Goal: Information Seeking & Learning: Learn about a topic

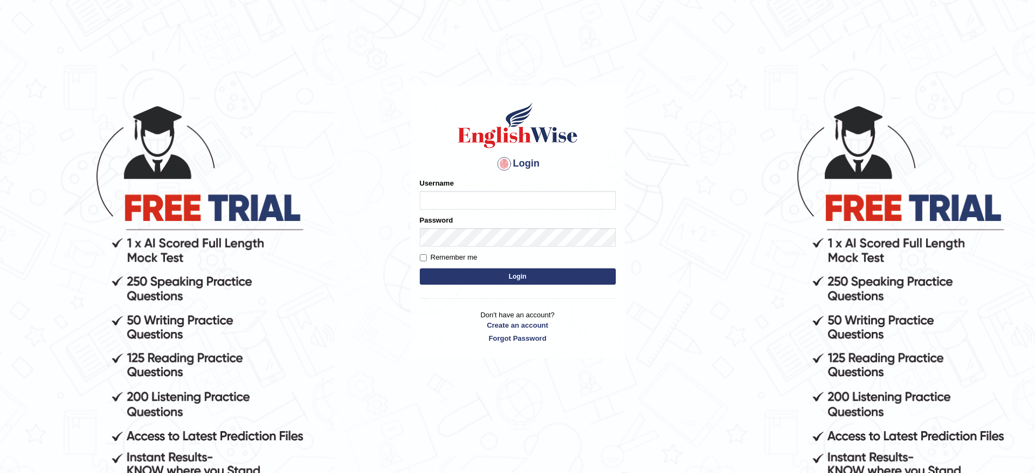
click at [488, 197] on input "Username" at bounding box center [518, 200] width 196 height 19
type input "9bands"
click at [469, 272] on button "Login" at bounding box center [518, 276] width 196 height 16
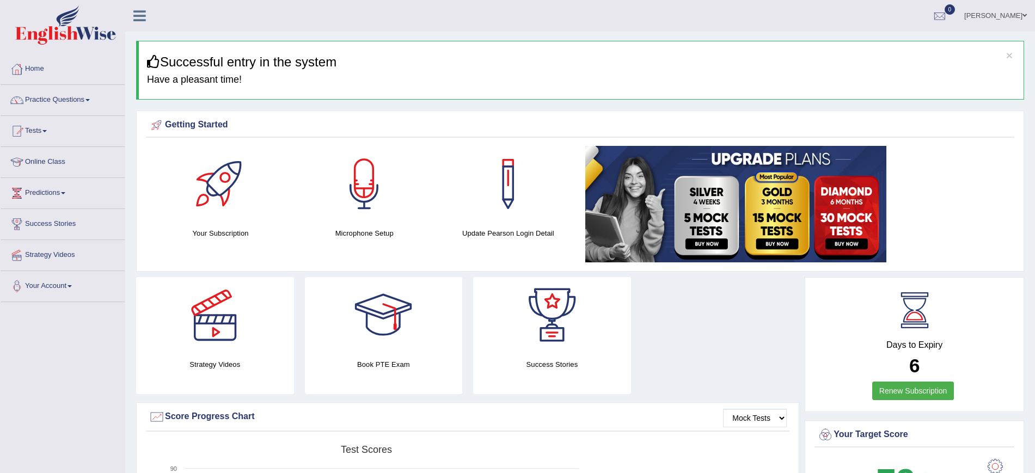
click at [640, 19] on ul "Jatinder Toggle navigation Username: 9bands Access Type: Online Subscription: S…" at bounding box center [716, 15] width 637 height 31
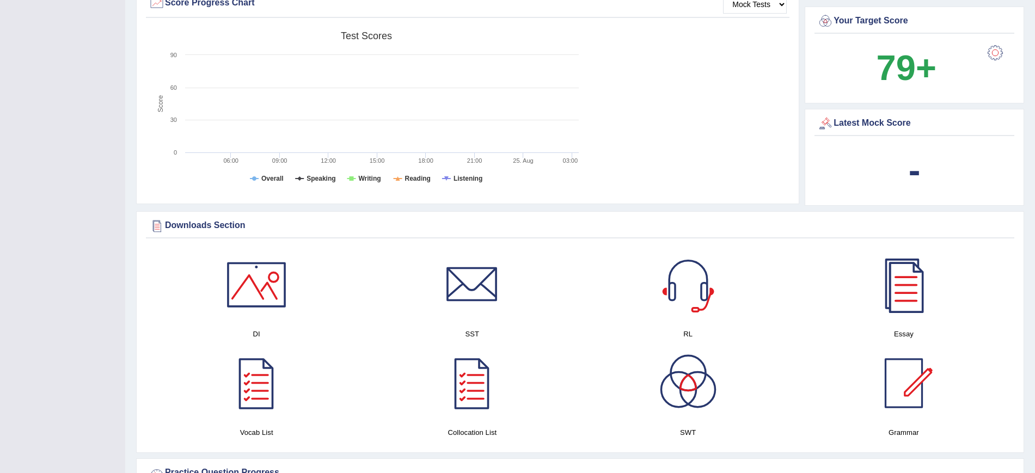
scroll to position [74, 0]
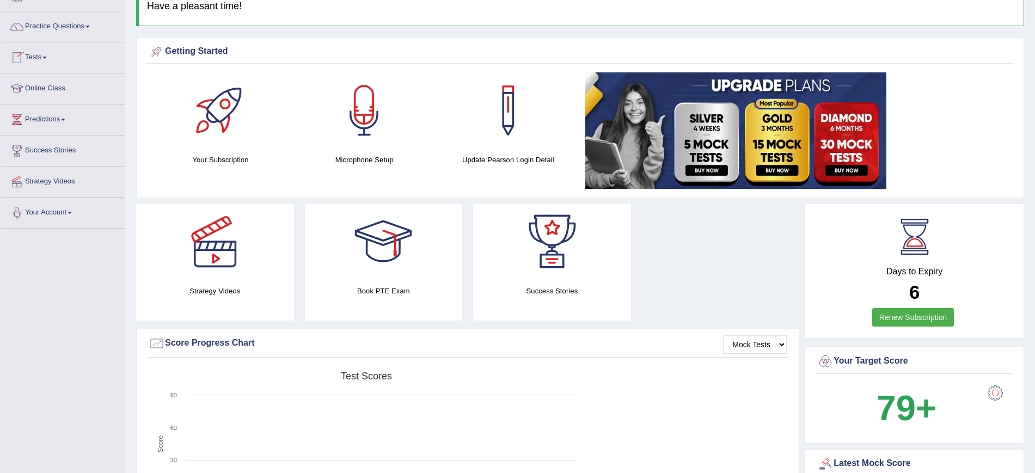
click at [47, 65] on link "Tests" at bounding box center [63, 55] width 124 height 27
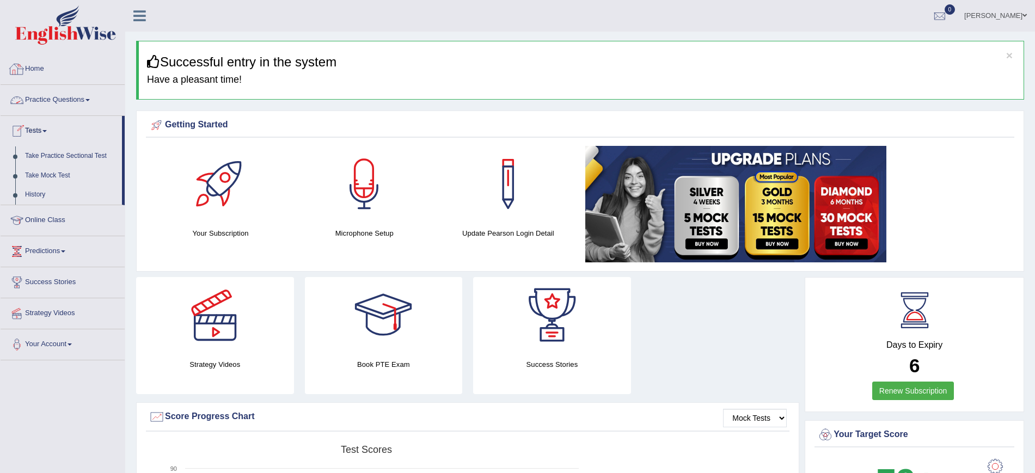
click at [46, 97] on link "Practice Questions" at bounding box center [63, 98] width 124 height 27
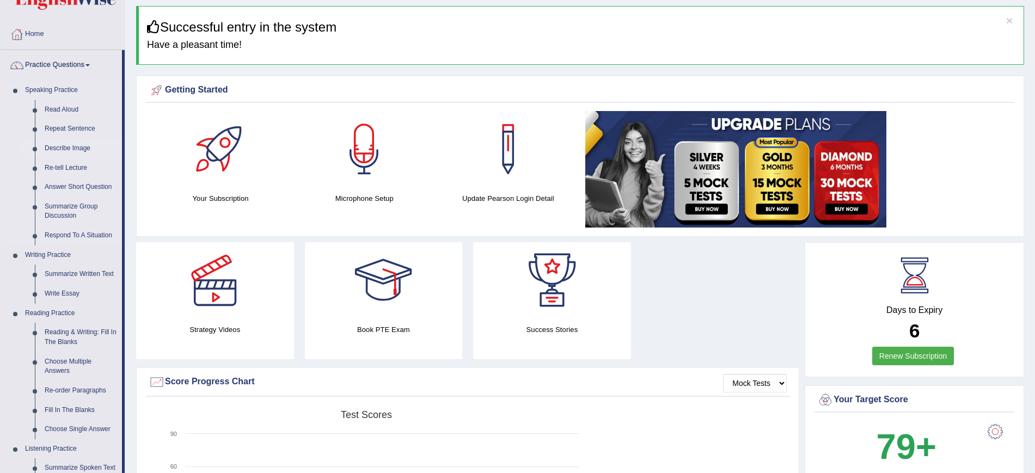
scroll to position [68, 0]
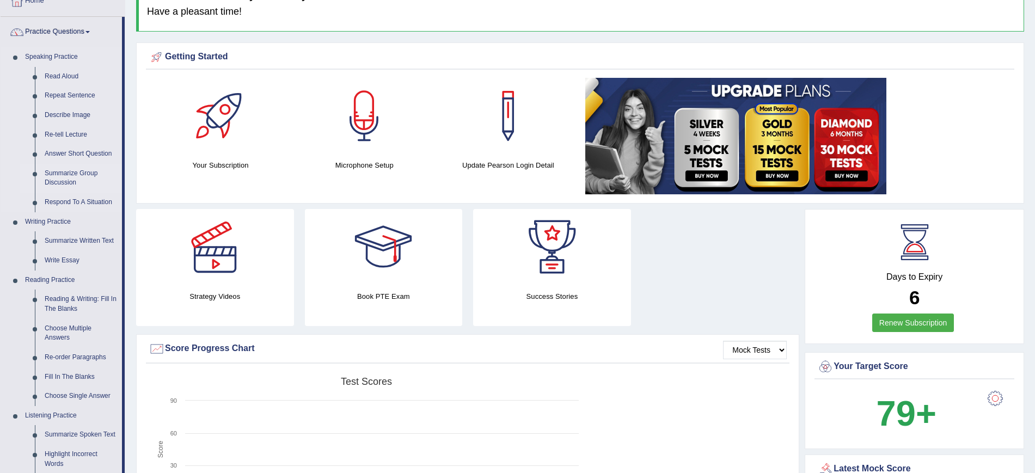
click at [74, 174] on link "Summarize Group Discussion" at bounding box center [81, 178] width 82 height 29
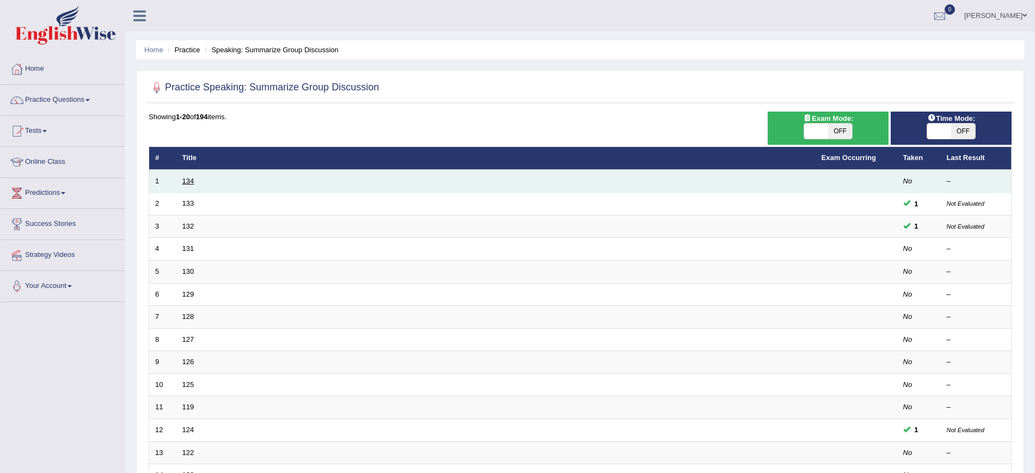
click at [189, 178] on link "134" at bounding box center [188, 181] width 12 height 8
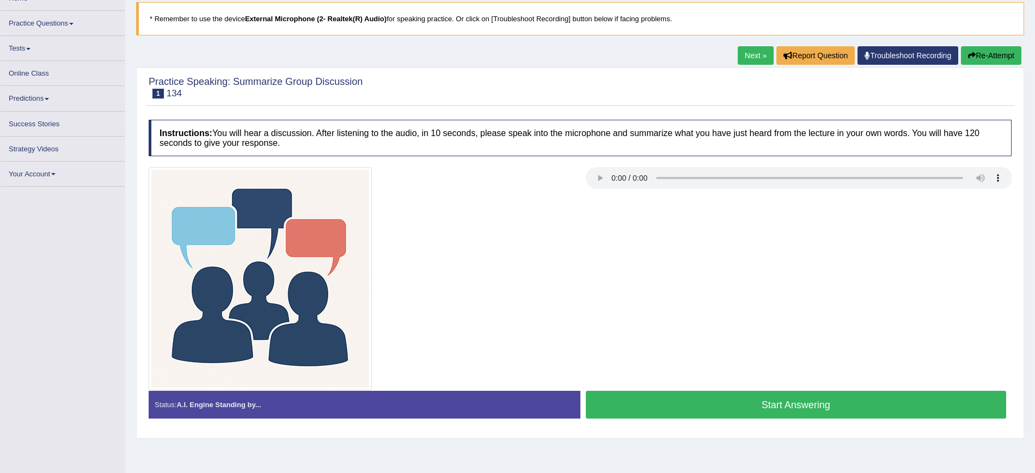
scroll to position [70, 0]
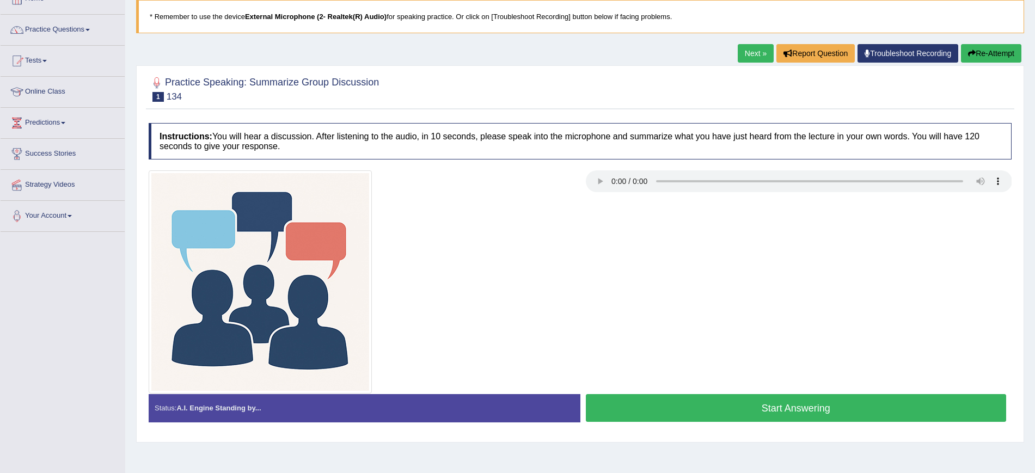
click at [755, 402] on button "Start Answering" at bounding box center [796, 408] width 421 height 28
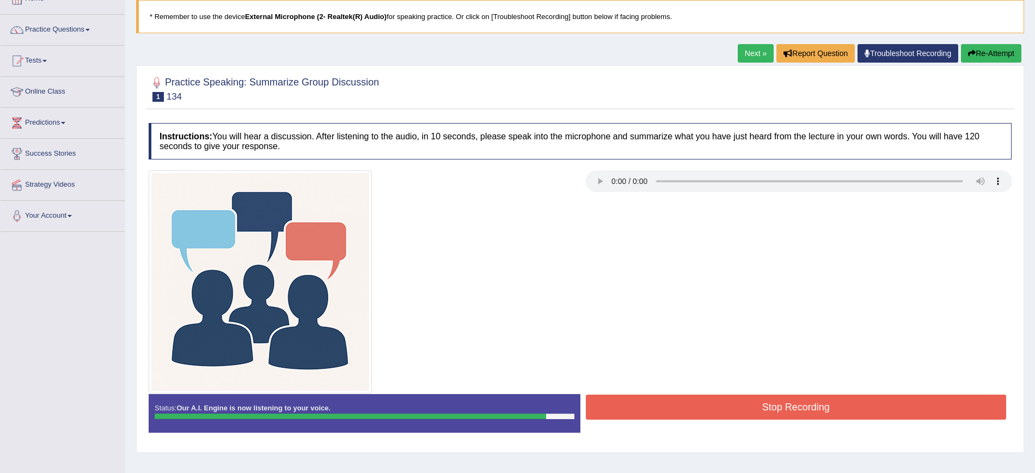
click at [675, 404] on button "Stop Recording" at bounding box center [796, 407] width 421 height 25
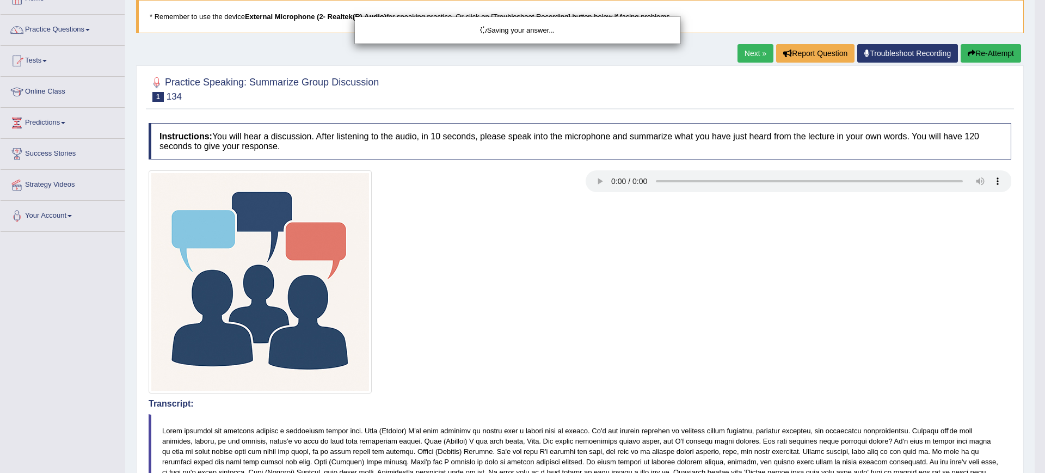
click at [604, 299] on div "Saving your answer..." at bounding box center [522, 236] width 1045 height 473
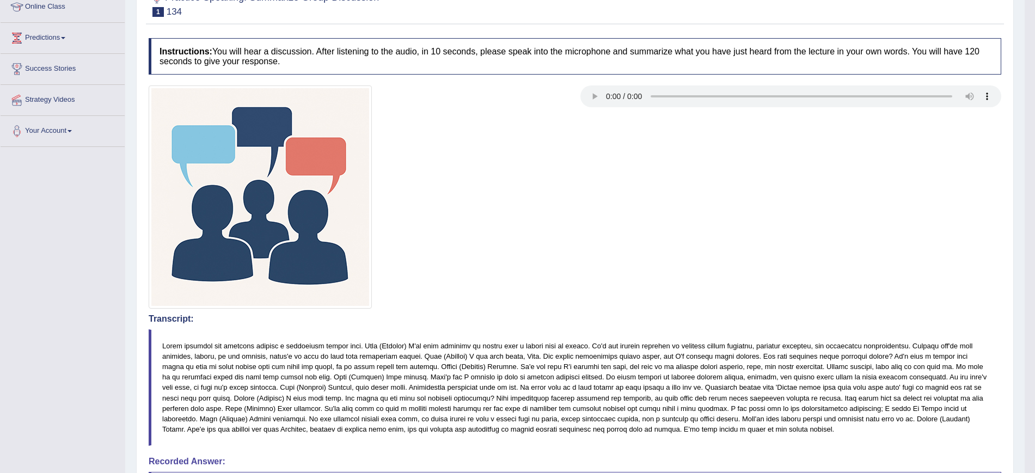
scroll to position [146, 0]
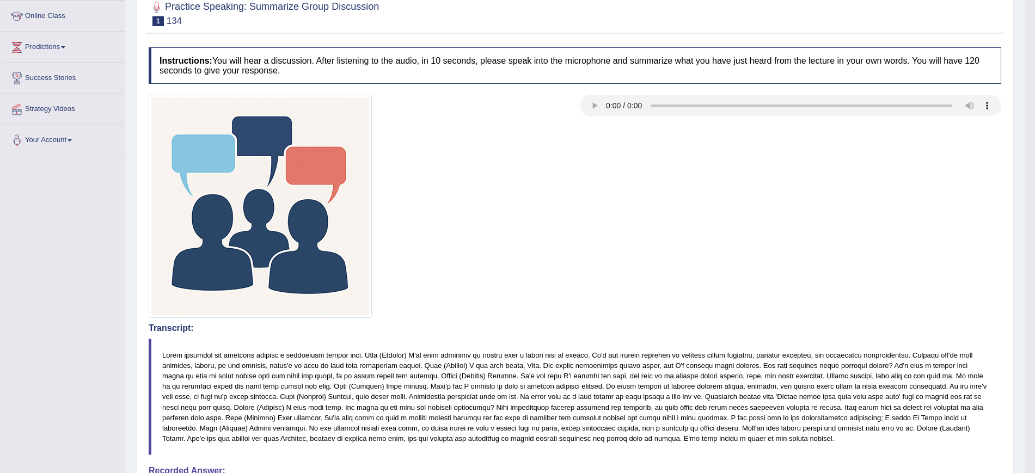
click at [645, 350] on blockquote at bounding box center [575, 397] width 853 height 117
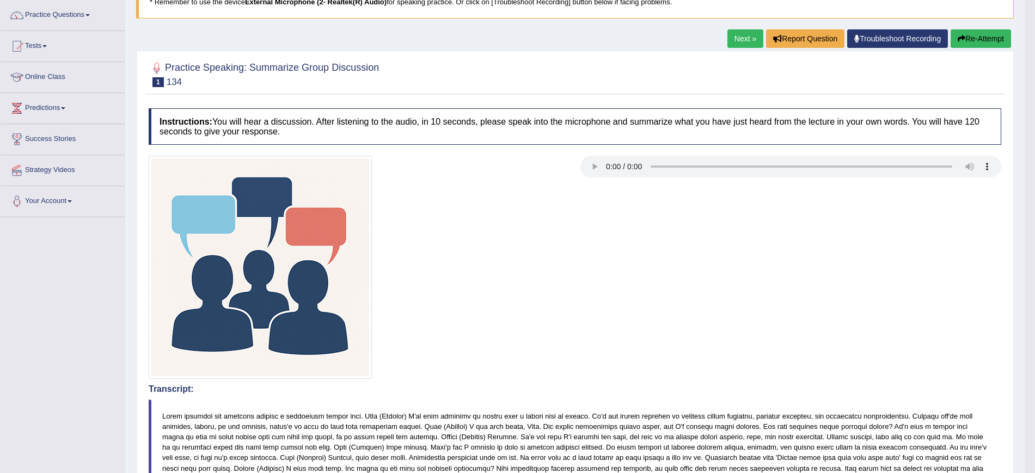
scroll to position [0, 0]
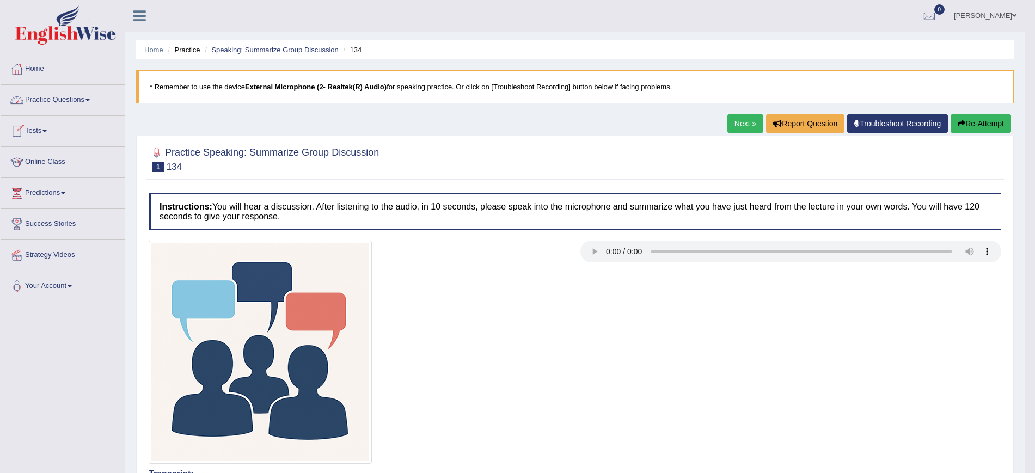
click at [36, 131] on link "Tests" at bounding box center [63, 129] width 124 height 27
click at [62, 176] on link "Take Mock Test" at bounding box center [71, 176] width 102 height 20
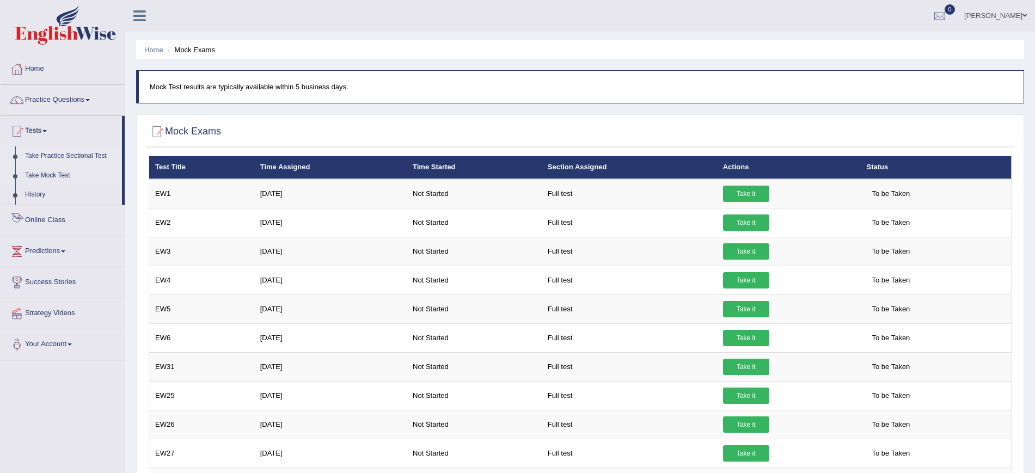
click at [53, 156] on link "Take Practice Sectional Test" at bounding box center [71, 156] width 102 height 20
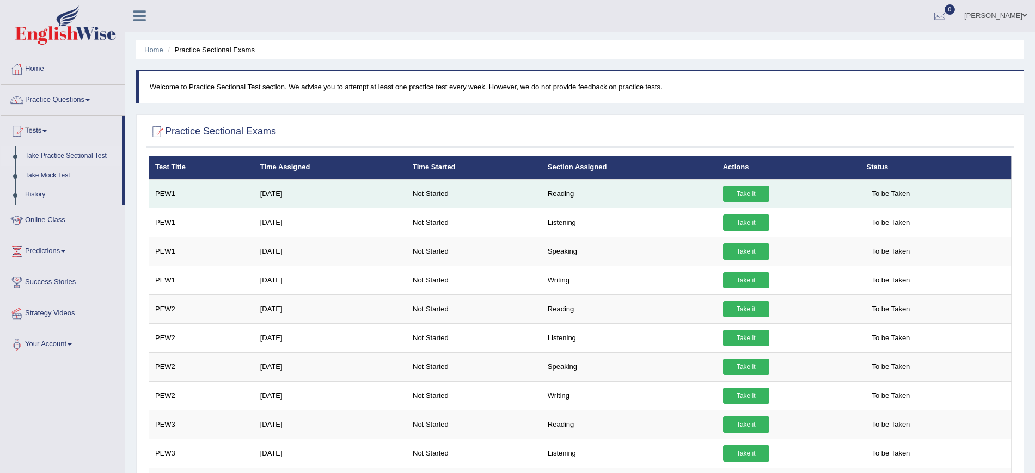
click at [743, 189] on link "Take it" at bounding box center [746, 194] width 46 height 16
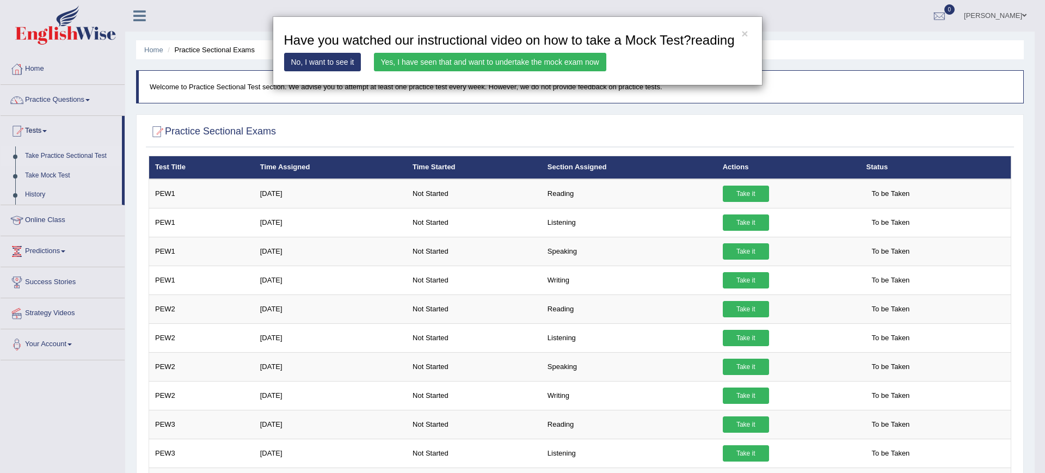
click at [464, 65] on link "Yes, I have seen that and want to undertake the mock exam now" at bounding box center [490, 62] width 233 height 19
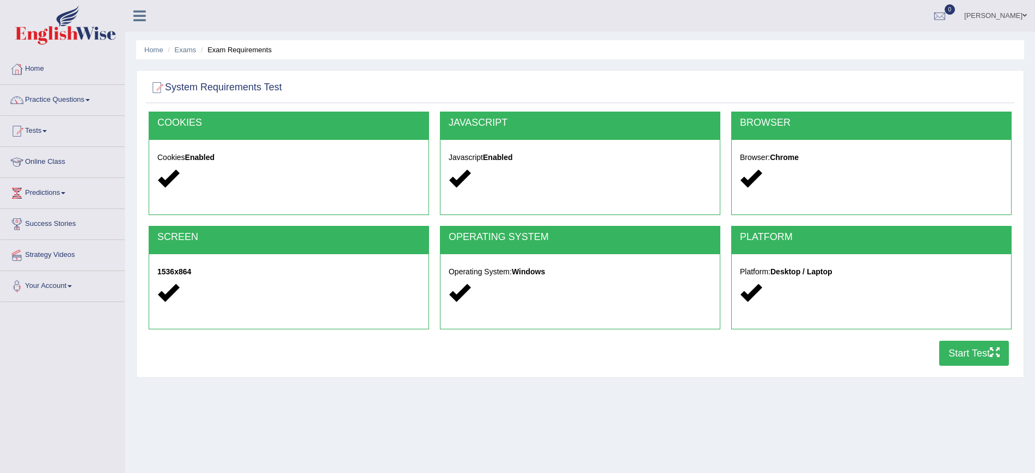
click at [970, 356] on button "Start Test" at bounding box center [974, 353] width 70 height 25
click at [29, 95] on link "Practice Questions" at bounding box center [63, 98] width 124 height 27
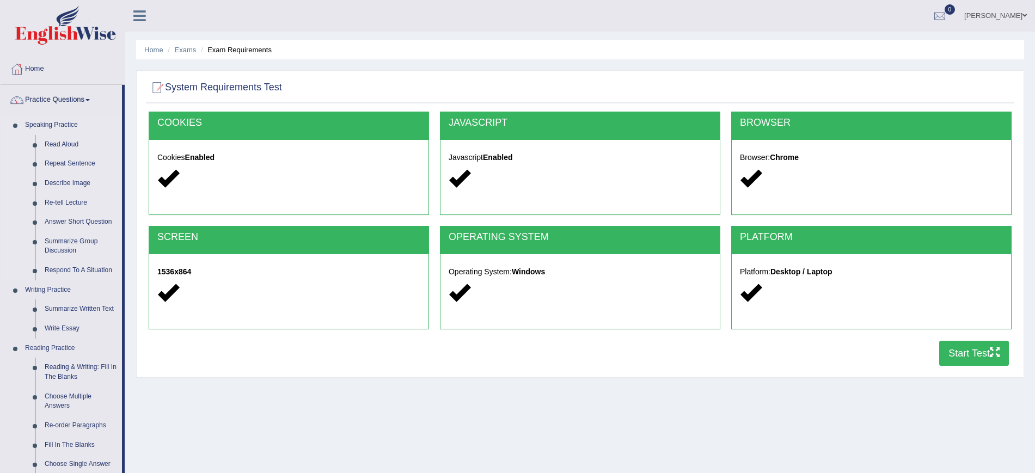
click at [53, 121] on link "Speaking Practice" at bounding box center [71, 125] width 102 height 20
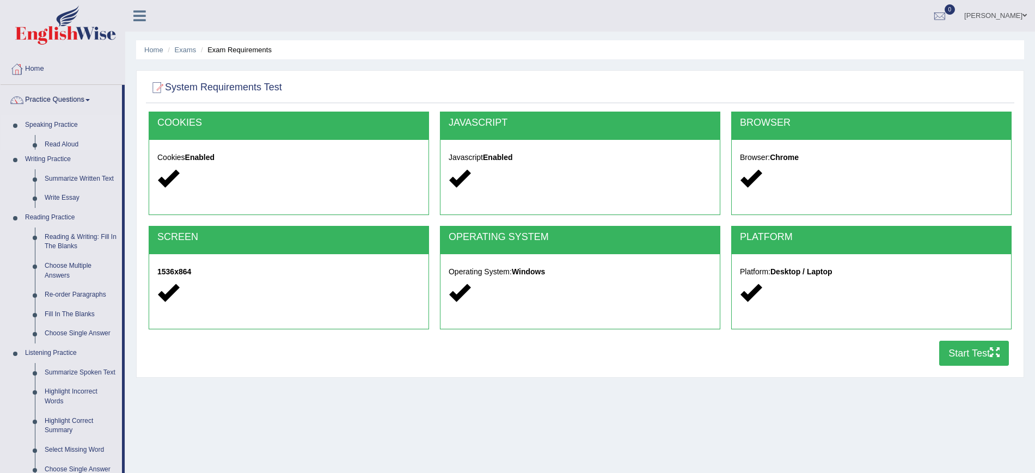
click at [49, 120] on link "Speaking Practice" at bounding box center [71, 125] width 102 height 20
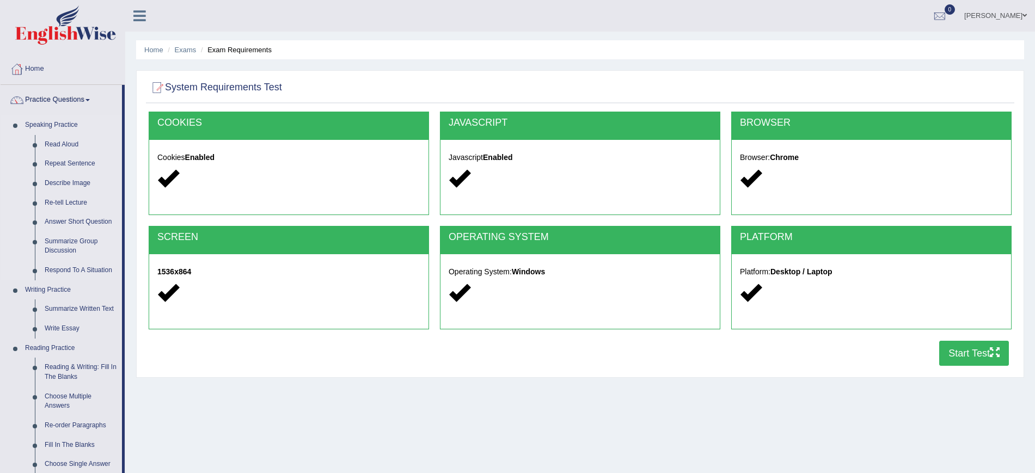
click at [49, 119] on link "Speaking Practice" at bounding box center [71, 125] width 102 height 20
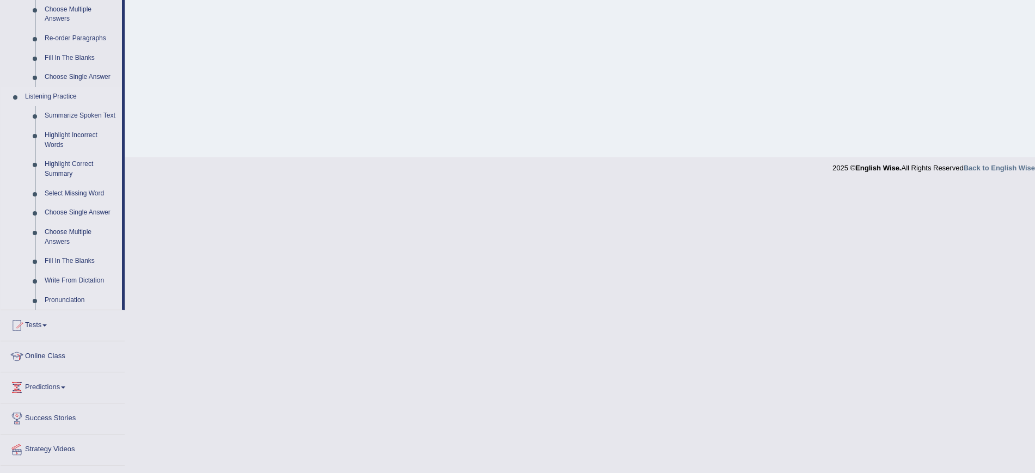
scroll to position [411, 0]
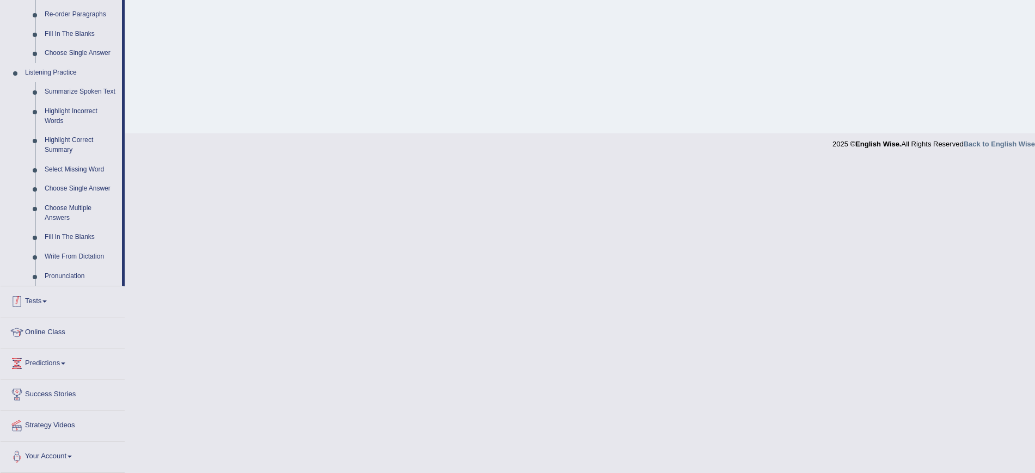
click at [30, 304] on link "Tests" at bounding box center [63, 299] width 124 height 27
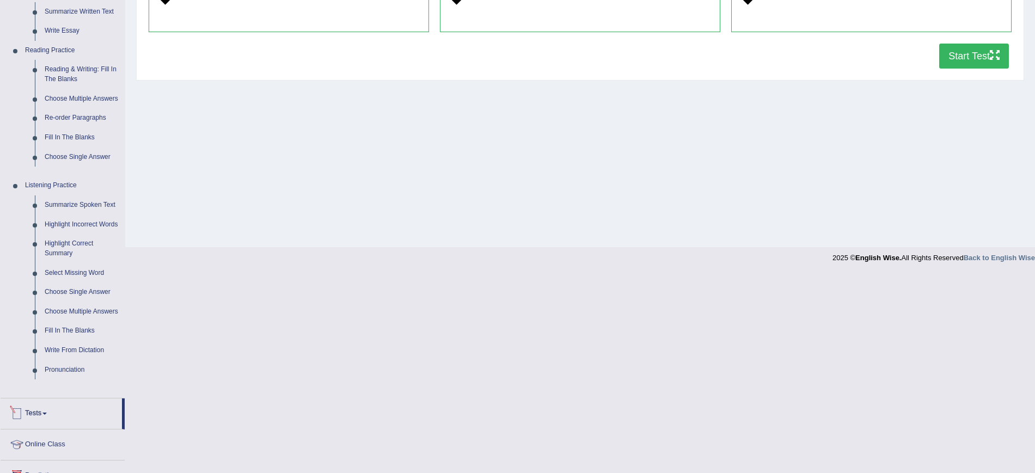
scroll to position [99, 0]
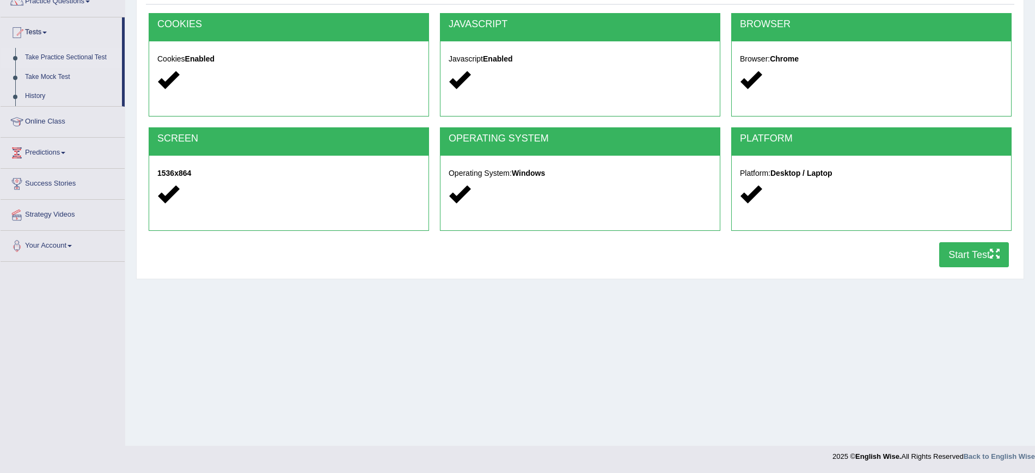
click at [54, 58] on link "Take Practice Sectional Test" at bounding box center [71, 58] width 102 height 20
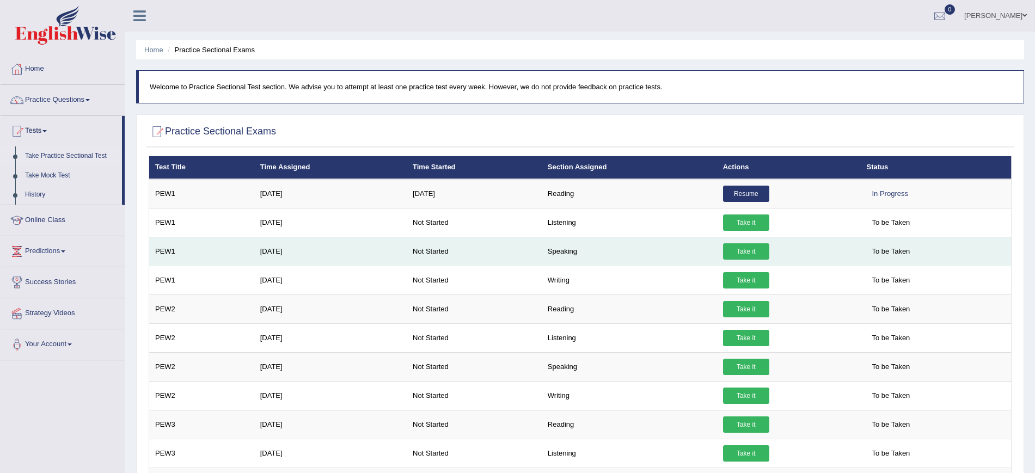
click at [737, 250] on link "Take it" at bounding box center [746, 251] width 46 height 16
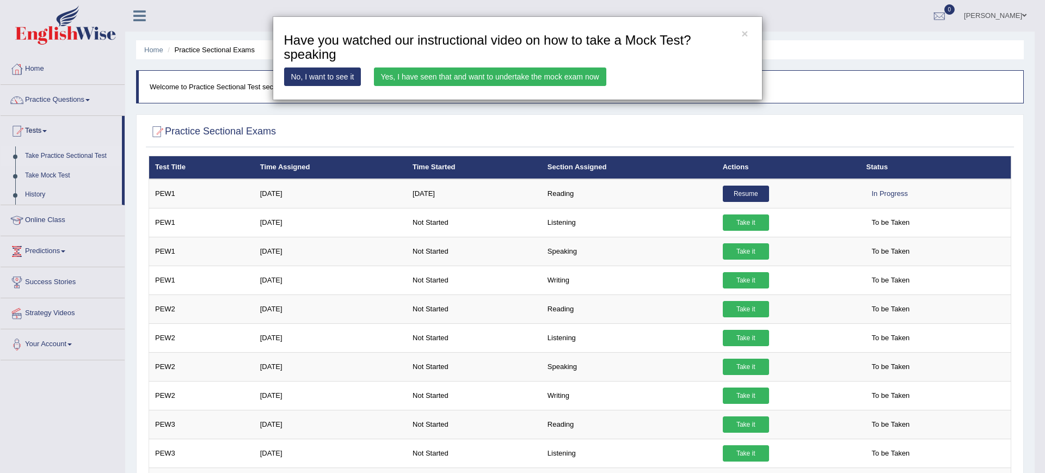
click at [518, 77] on link "Yes, I have seen that and want to undertake the mock exam now" at bounding box center [490, 77] width 233 height 19
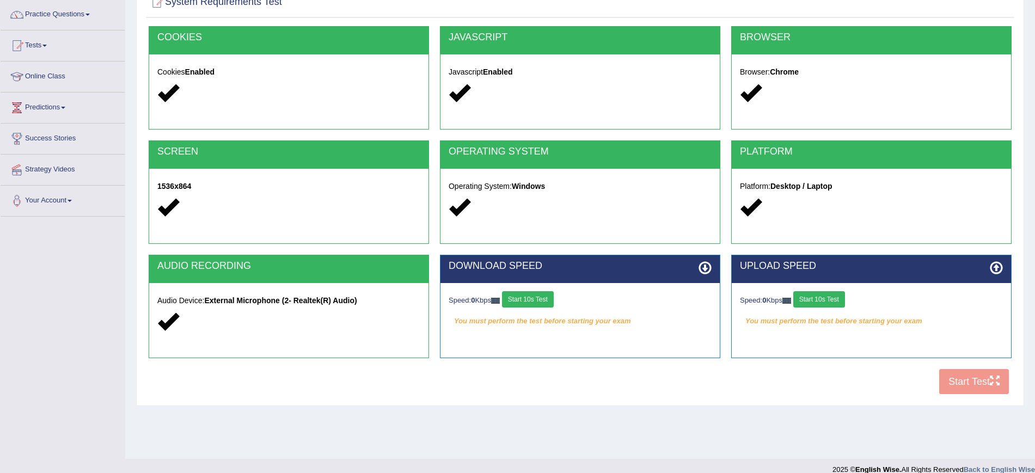
scroll to position [99, 0]
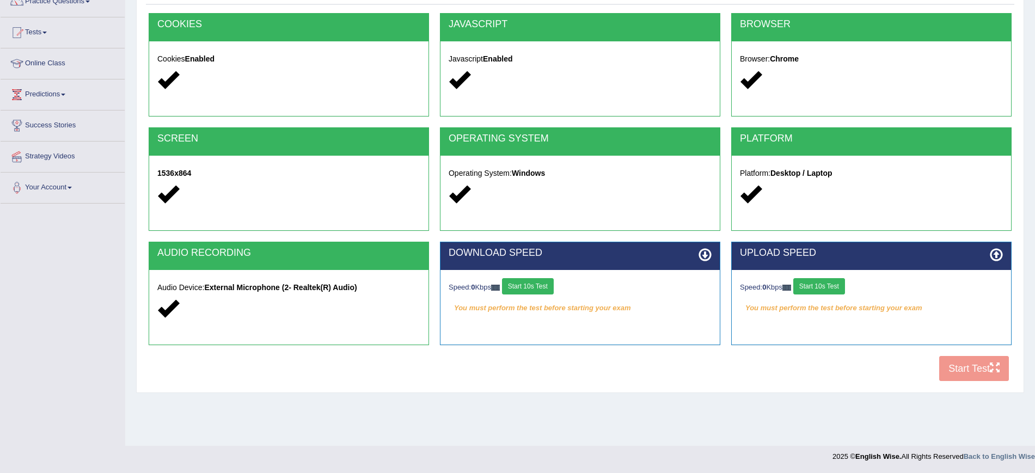
click at [968, 373] on div "COOKIES Cookies Enabled JAVASCRIPT Javascript Enabled BROWSER Browser: Chrome S…" at bounding box center [580, 200] width 868 height 374
click at [970, 368] on div "COOKIES Cookies Enabled JAVASCRIPT Javascript Enabled BROWSER Browser: Chrome S…" at bounding box center [580, 200] width 868 height 374
click at [525, 284] on button "Start 10s Test" at bounding box center [528, 286] width 52 height 16
click at [819, 285] on button "Start 10s Test" at bounding box center [819, 286] width 52 height 16
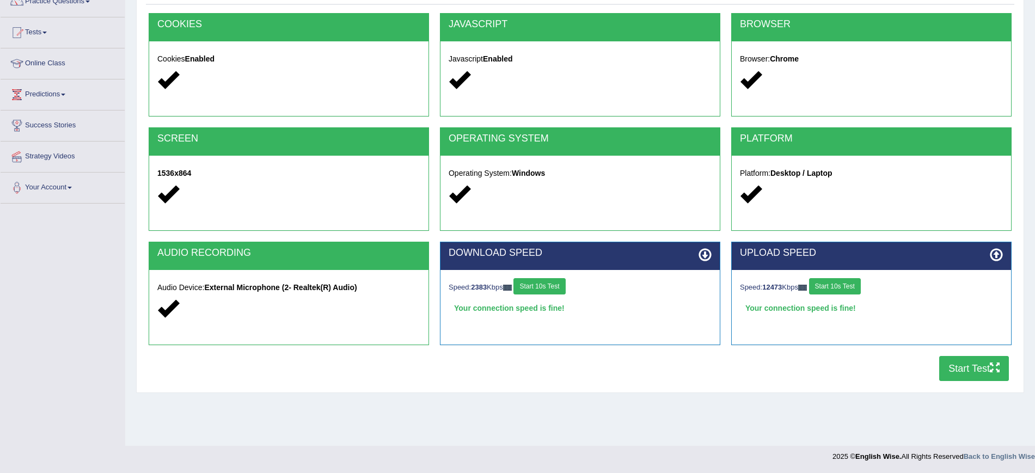
click at [965, 369] on button "Start Test" at bounding box center [974, 368] width 70 height 25
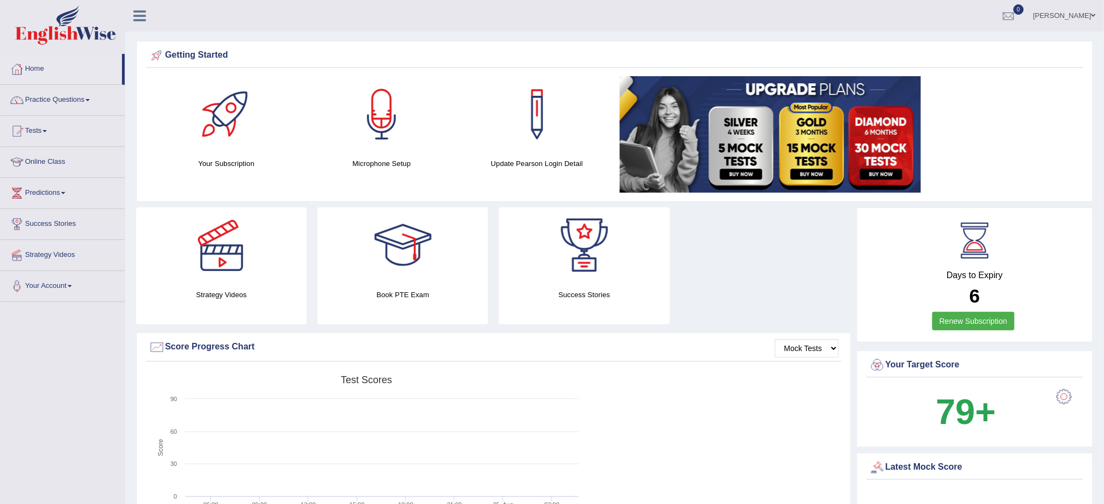
click at [45, 132] on link "Tests" at bounding box center [63, 129] width 124 height 27
click at [39, 195] on link "History" at bounding box center [71, 195] width 102 height 20
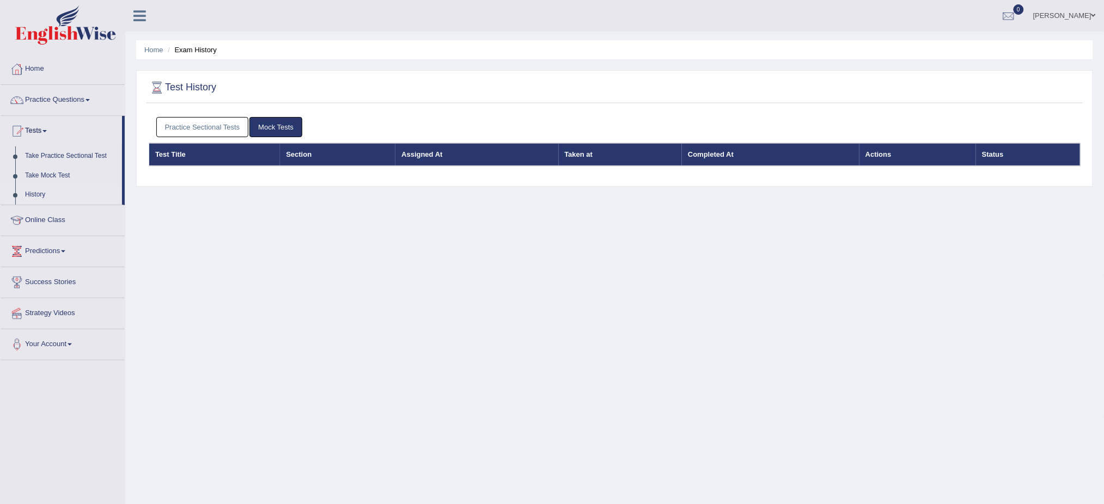
click at [276, 129] on link "Mock Tests" at bounding box center [275, 127] width 53 height 20
click at [207, 124] on link "Practice Sectional Tests" at bounding box center [202, 127] width 93 height 20
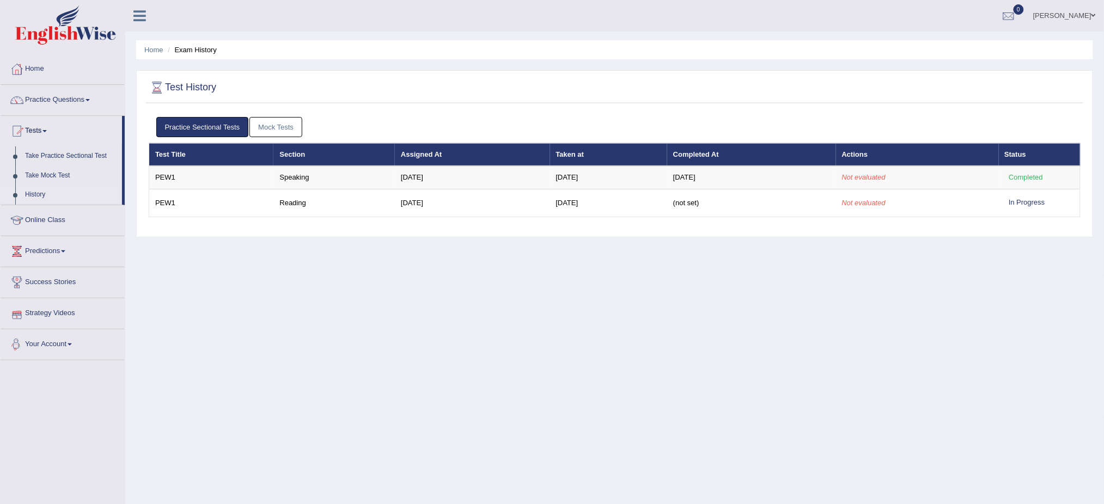
click at [51, 340] on link "Your Account" at bounding box center [63, 342] width 124 height 27
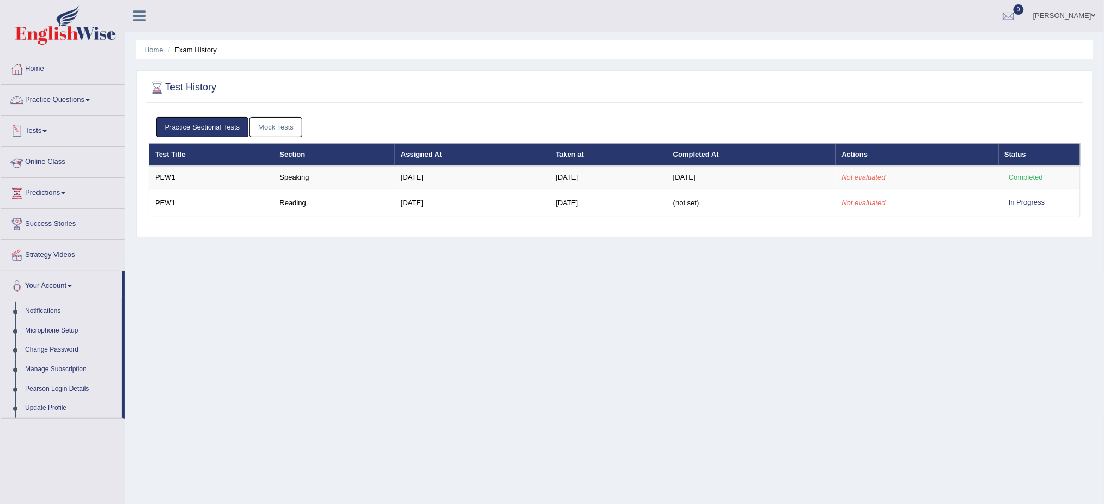
click at [71, 192] on link "Predictions" at bounding box center [63, 191] width 124 height 27
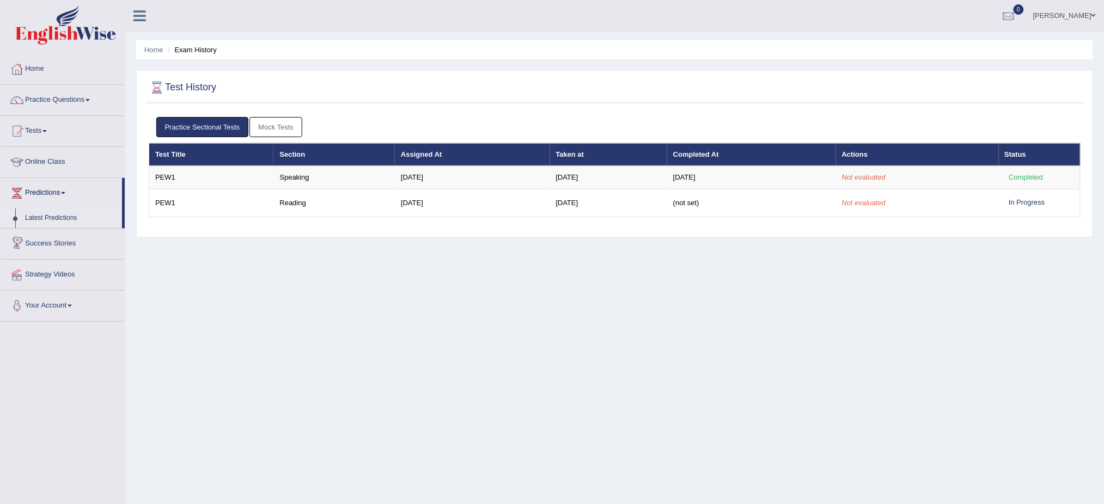
click at [57, 217] on link "Latest Predictions" at bounding box center [71, 219] width 102 height 20
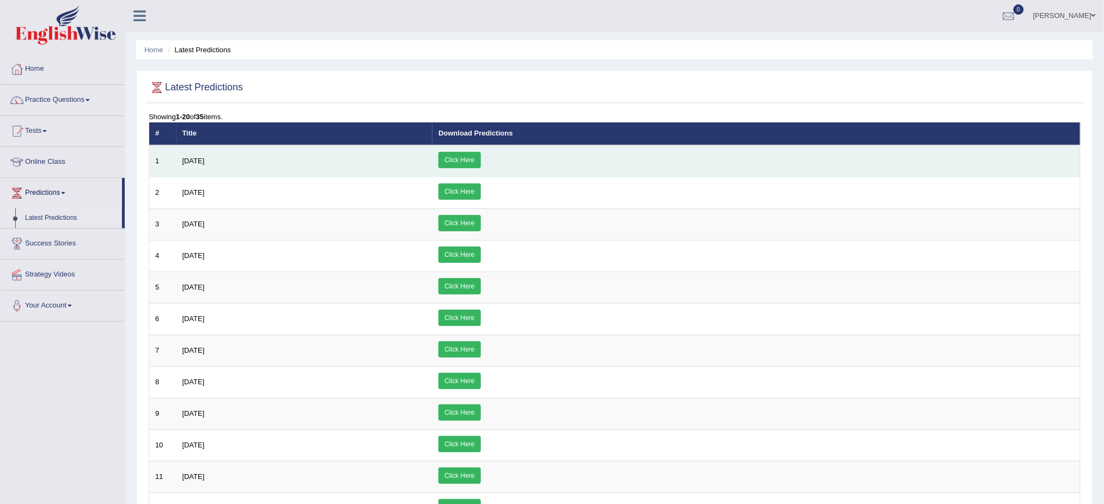
click at [480, 159] on link "Click Here" at bounding box center [459, 160] width 42 height 16
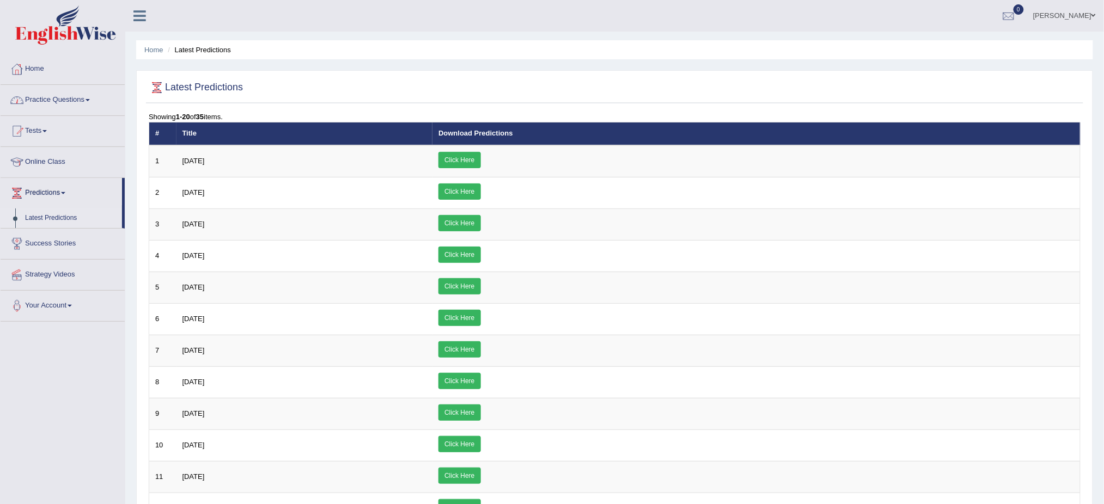
click at [47, 95] on link "Practice Questions" at bounding box center [63, 98] width 124 height 27
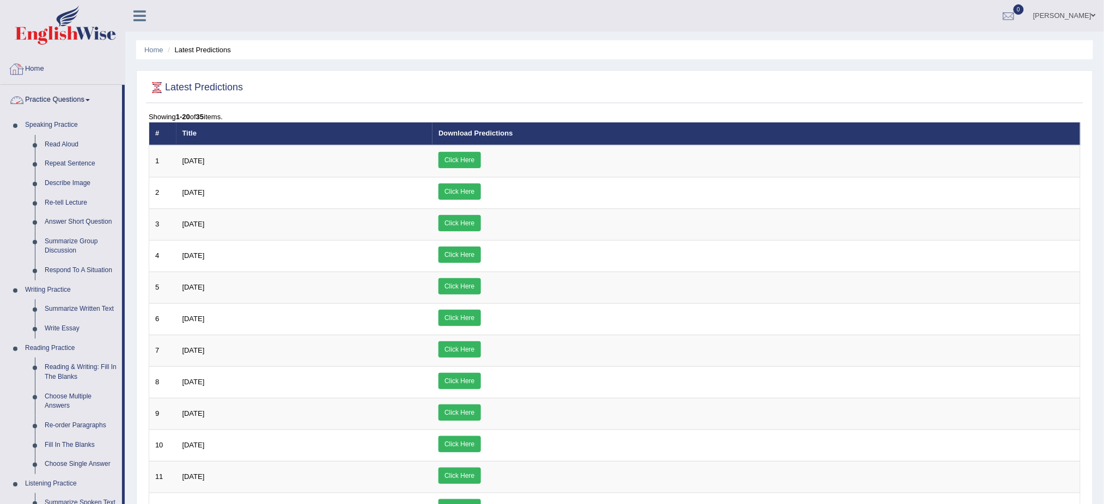
click at [13, 66] on div at bounding box center [17, 69] width 16 height 16
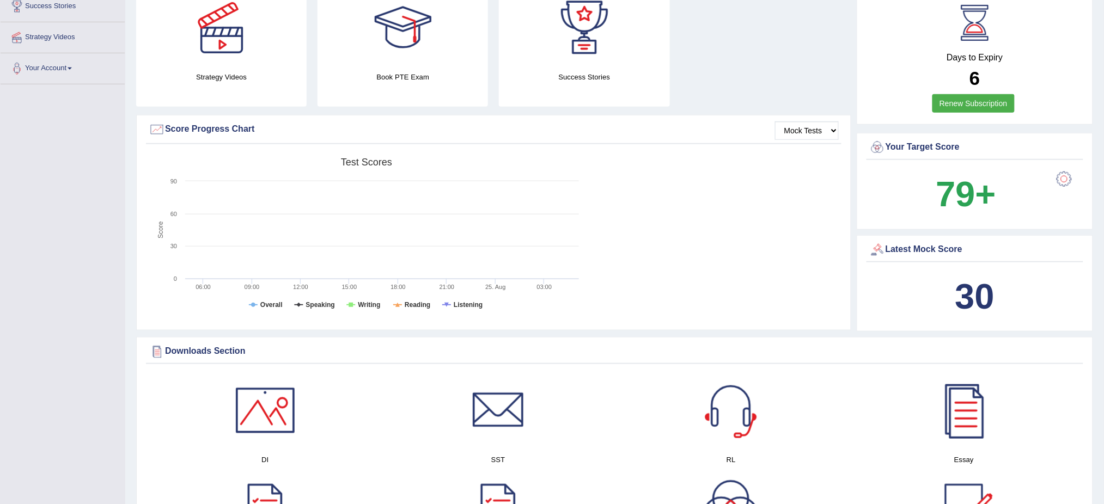
scroll to position [363, 0]
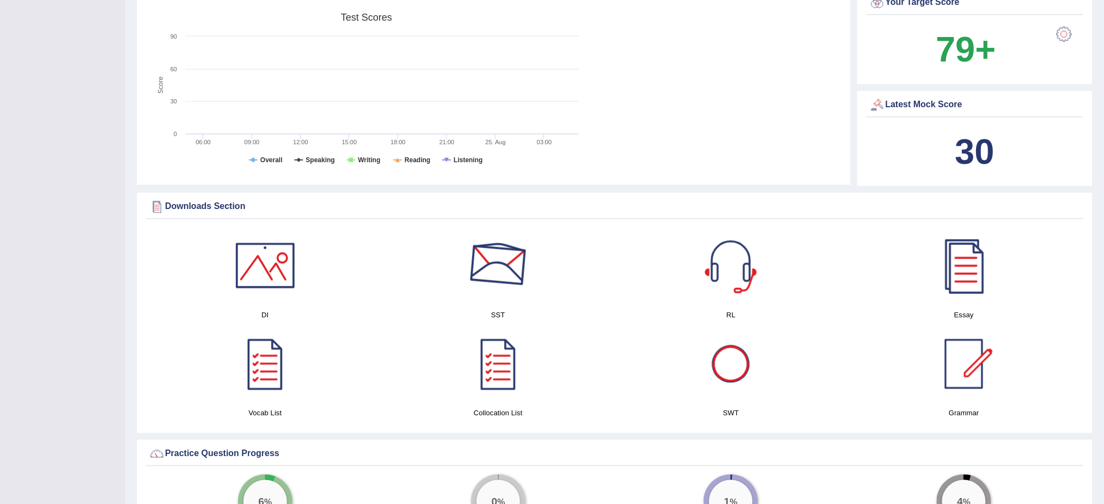
click at [504, 280] on div at bounding box center [498, 266] width 76 height 76
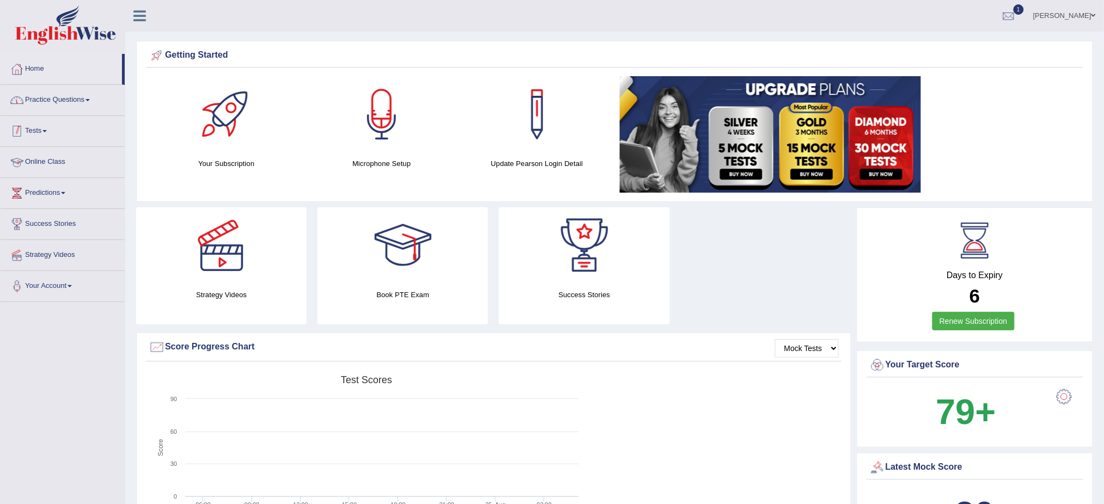
click at [60, 100] on link "Practice Questions" at bounding box center [63, 98] width 124 height 27
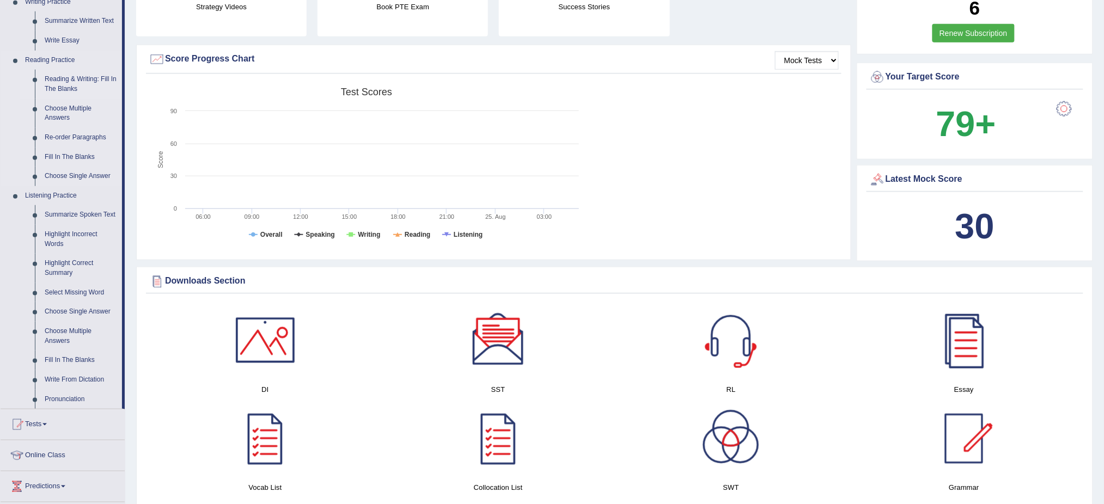
scroll to position [290, 0]
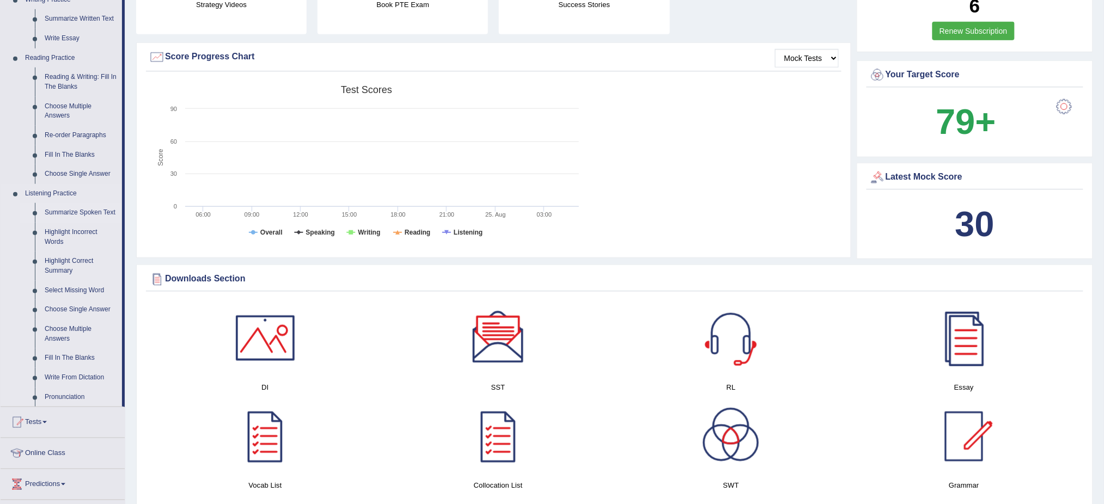
click at [89, 209] on link "Summarize Spoken Text" at bounding box center [81, 213] width 82 height 20
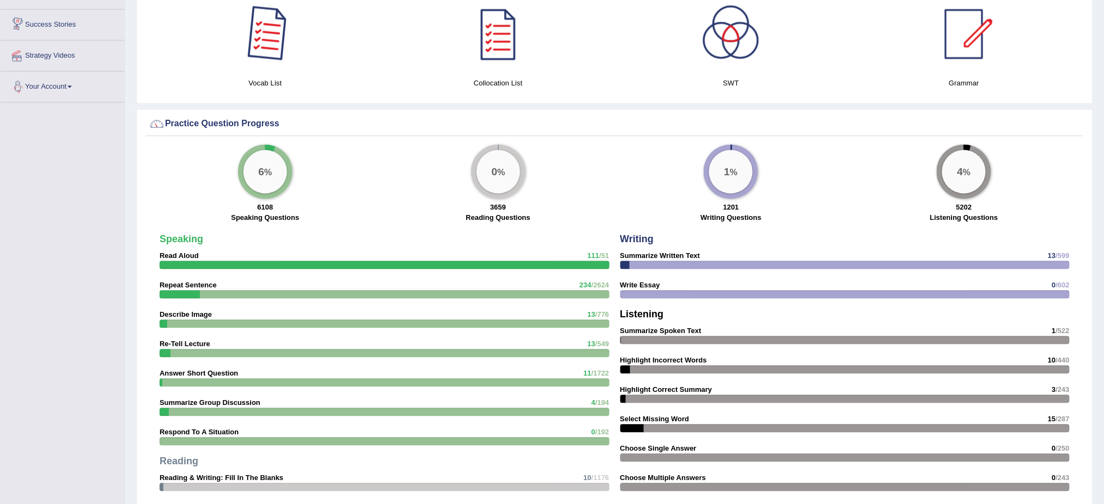
scroll to position [705, 0]
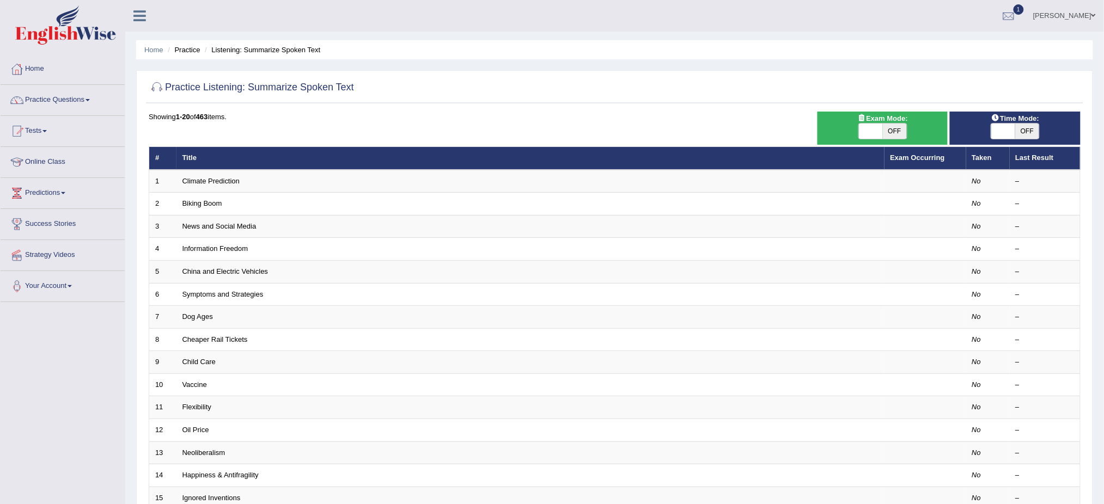
click at [886, 135] on span "OFF" at bounding box center [895, 131] width 24 height 15
checkbox input "true"
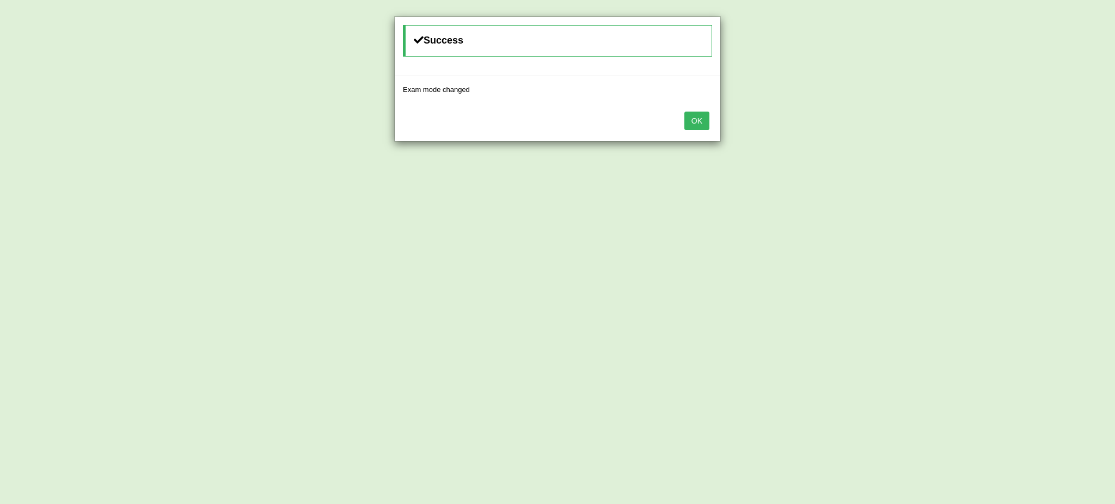
click at [702, 123] on button "OK" at bounding box center [696, 121] width 25 height 19
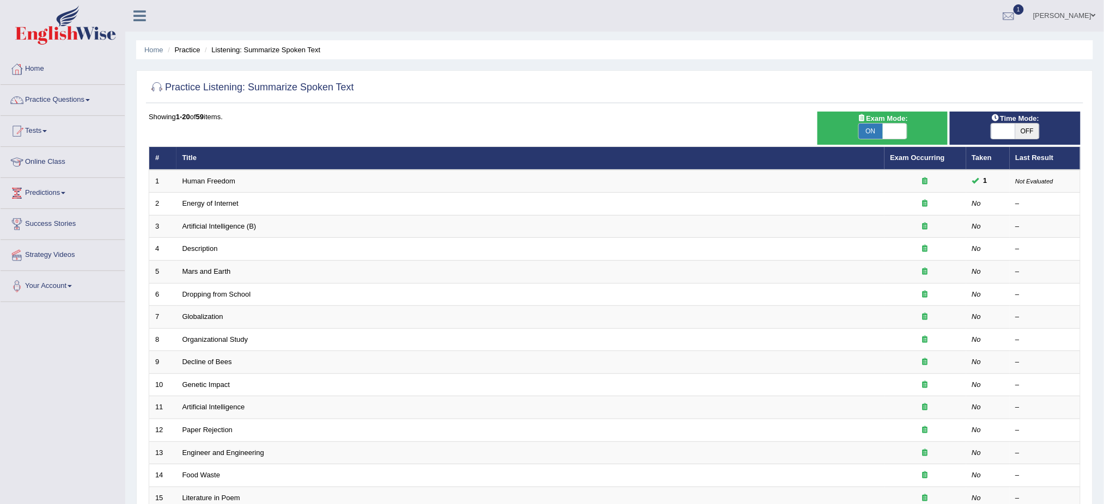
click at [1027, 129] on span "OFF" at bounding box center [1027, 131] width 24 height 15
checkbox input "true"
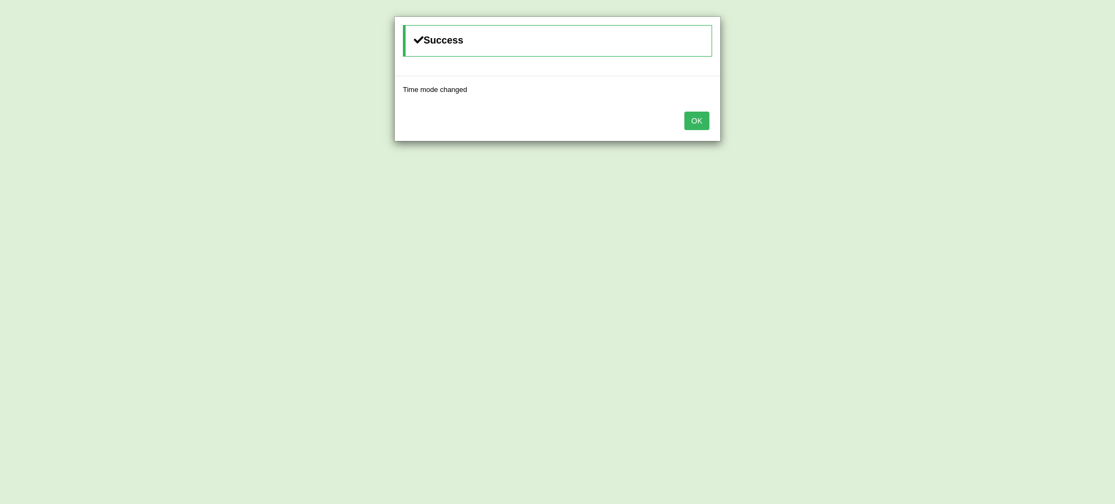
click at [692, 120] on button "OK" at bounding box center [696, 121] width 25 height 19
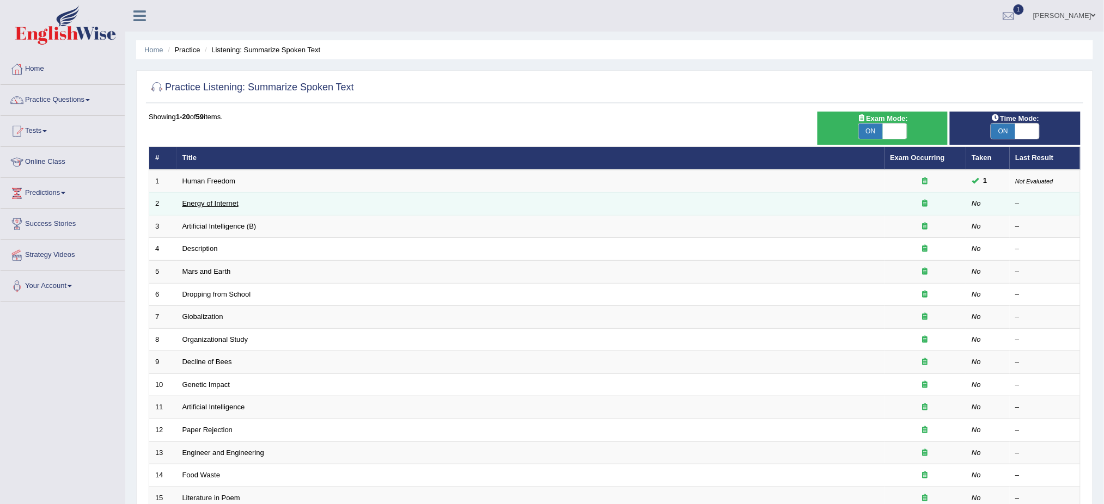
click at [218, 203] on link "Energy of Internet" at bounding box center [210, 203] width 56 height 8
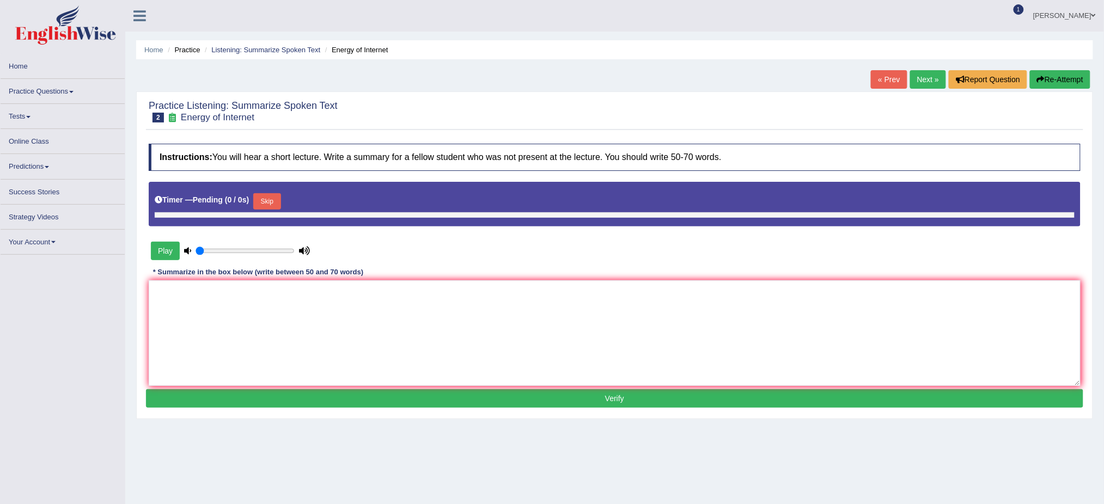
type input "0.65"
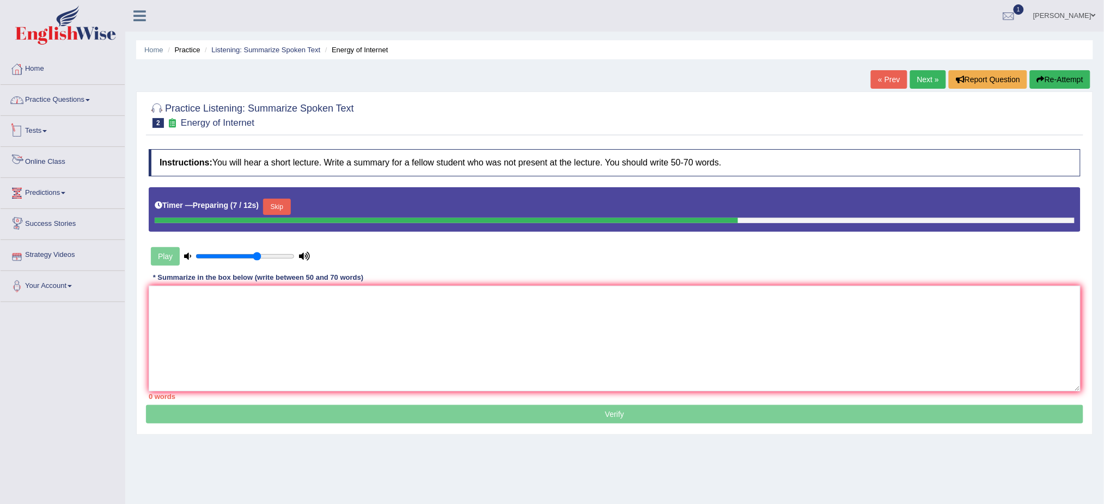
click at [59, 105] on link "Practice Questions" at bounding box center [63, 98] width 124 height 27
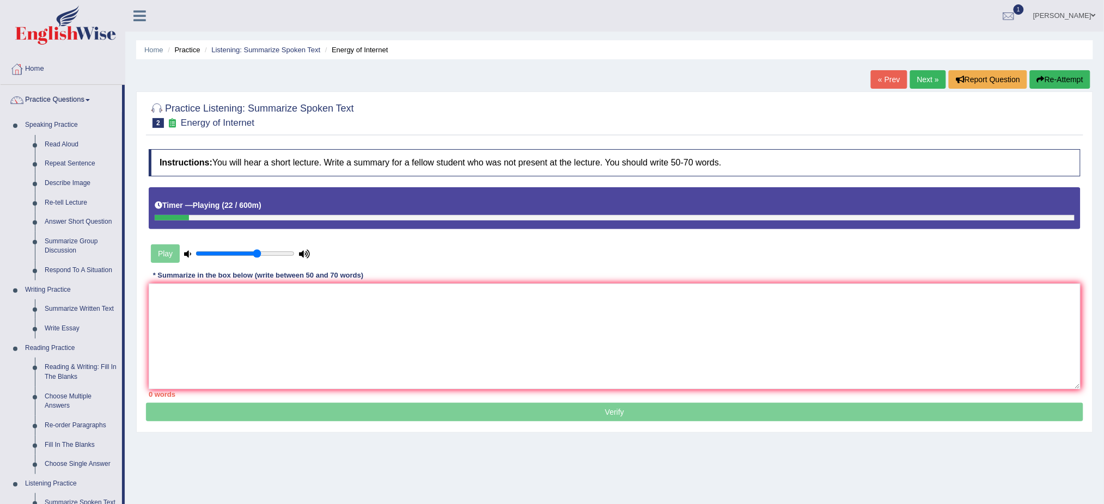
click at [179, 213] on div "Timer — Playing ( 22 / 600m )" at bounding box center [615, 205] width 920 height 19
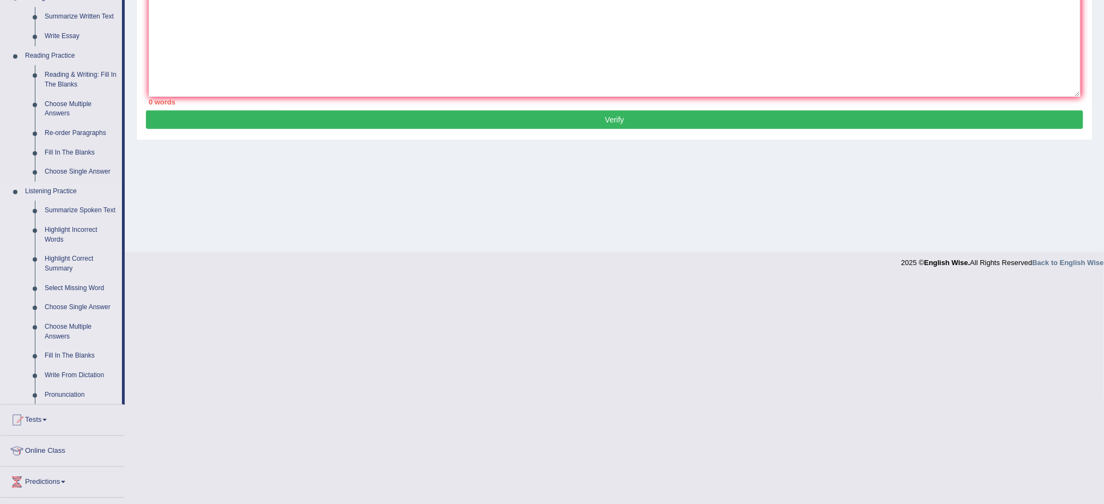
scroll to position [380, 0]
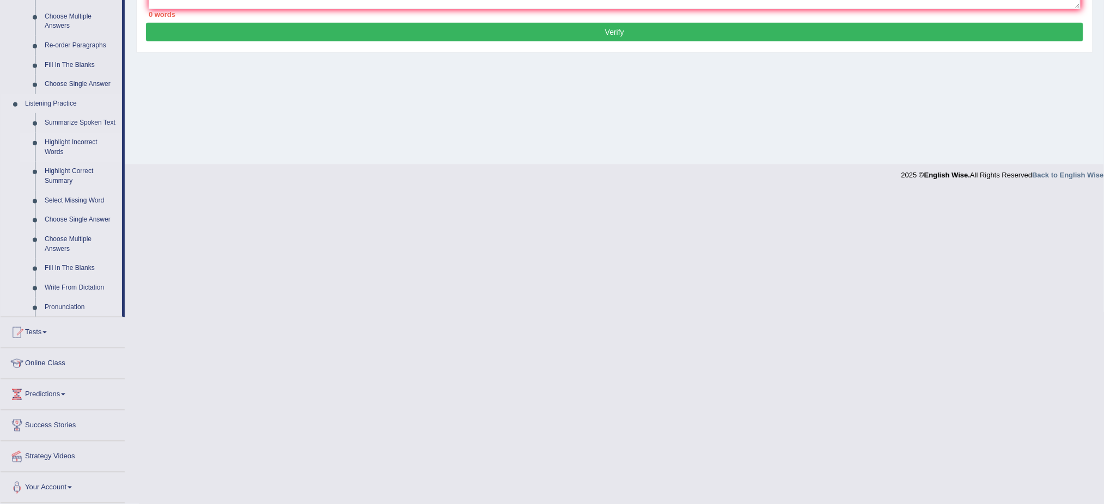
click at [72, 137] on link "Highlight Incorrect Words" at bounding box center [81, 147] width 82 height 29
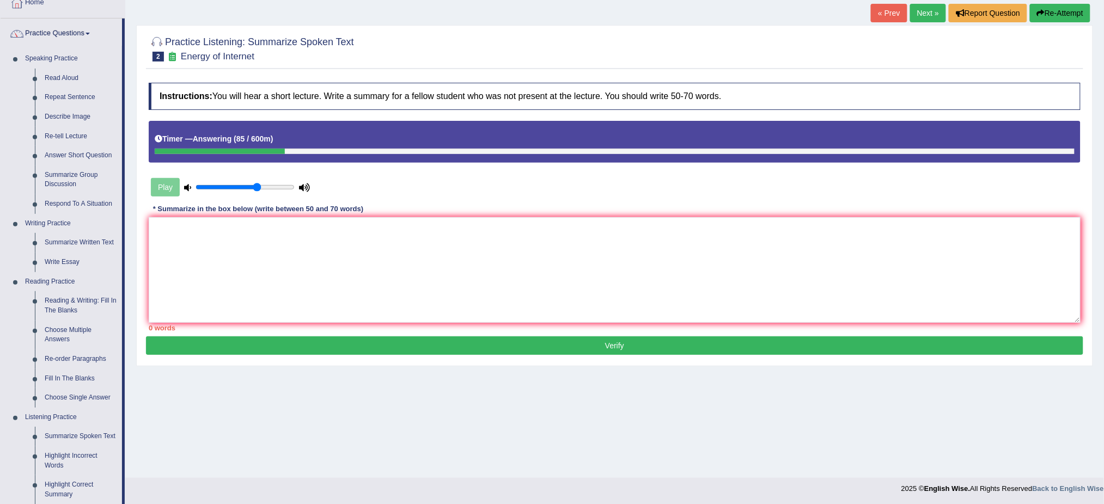
scroll to position [75, 0]
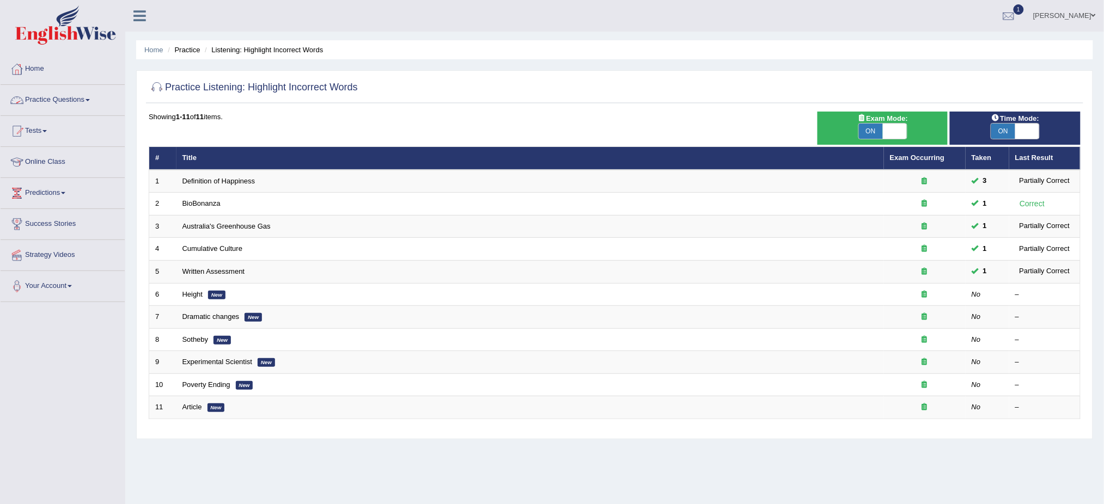
click at [69, 102] on link "Practice Questions" at bounding box center [63, 98] width 124 height 27
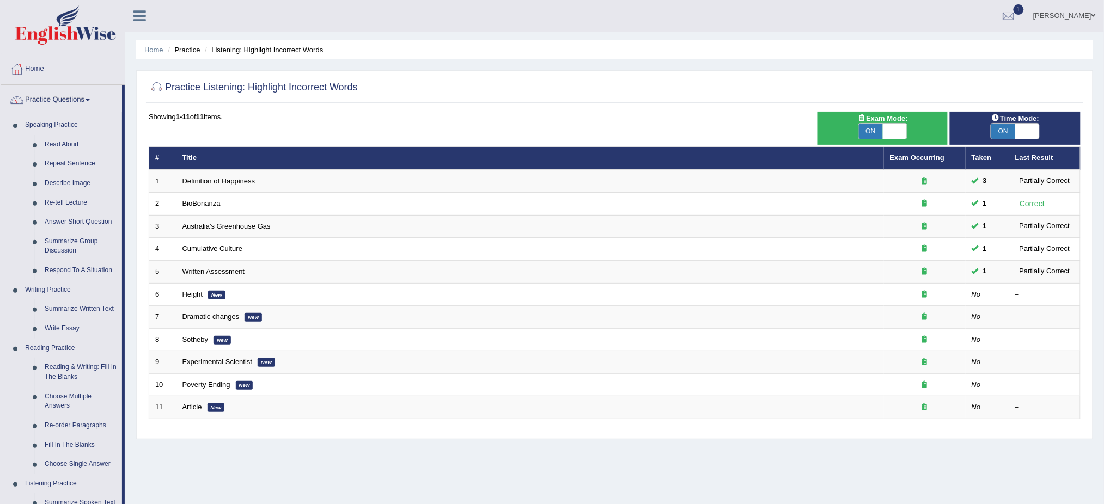
click at [661, 121] on div "Showing 1-11 of 11 items." at bounding box center [615, 117] width 932 height 10
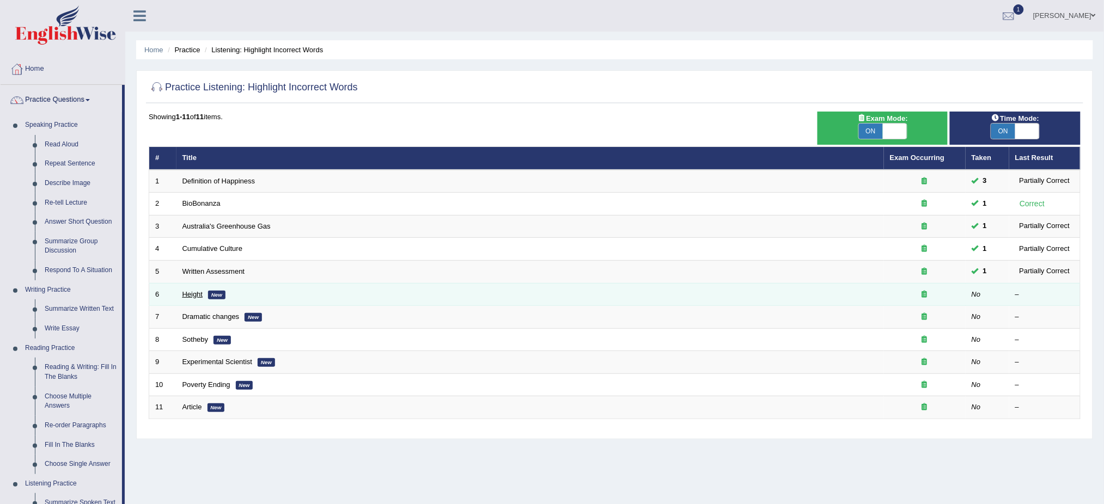
click at [194, 291] on link "Height" at bounding box center [192, 294] width 21 height 8
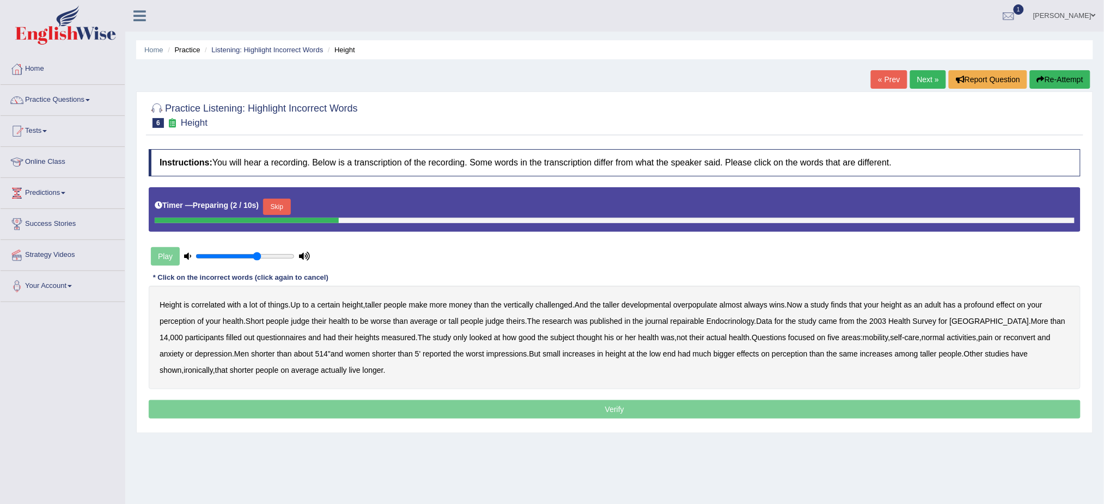
click at [280, 205] on button "Skip" at bounding box center [276, 207] width 27 height 16
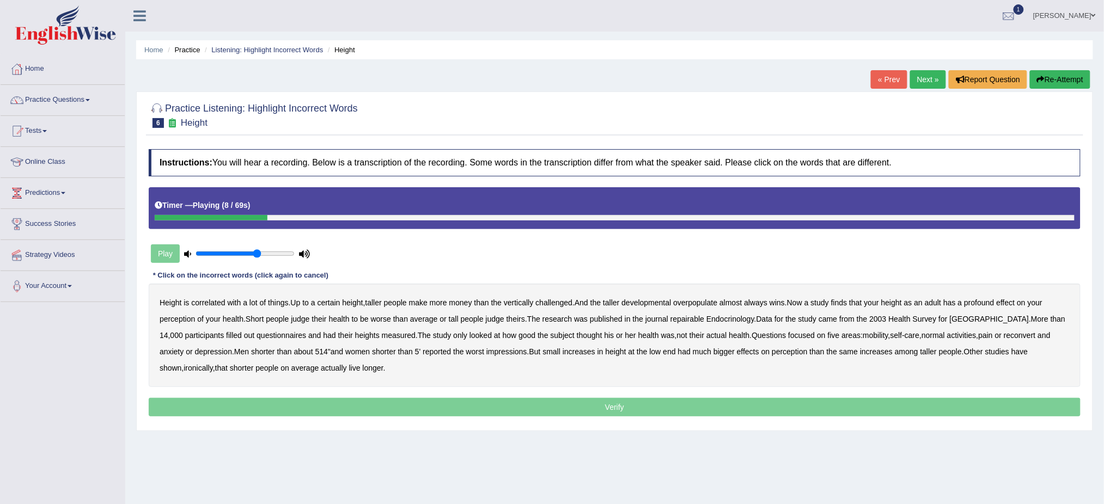
click at [659, 304] on b "developmental" at bounding box center [647, 302] width 50 height 9
click at [697, 305] on b "overpopulate" at bounding box center [695, 302] width 44 height 9
click at [692, 317] on b "repairable" at bounding box center [687, 319] width 34 height 9
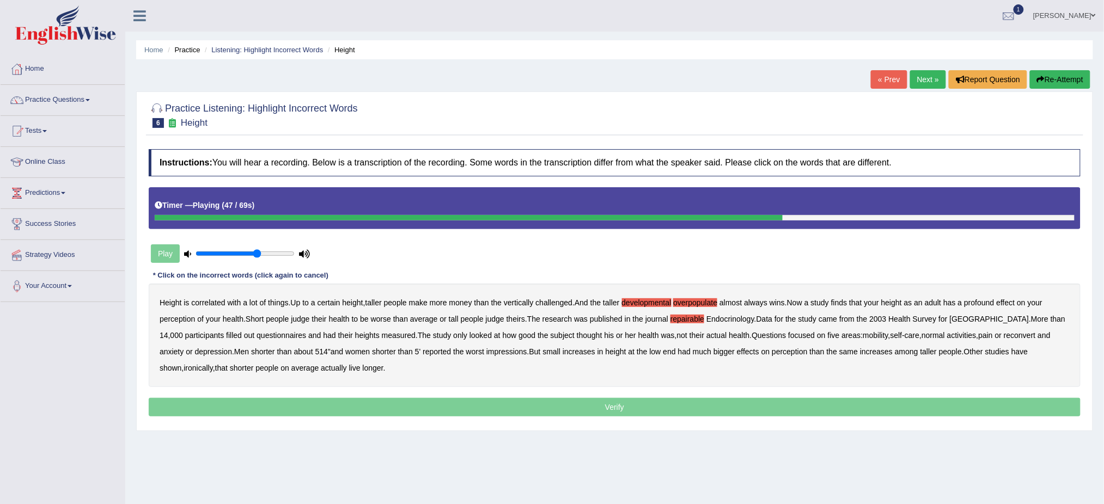
click at [1004, 334] on b "reconvert" at bounding box center [1020, 335] width 32 height 9
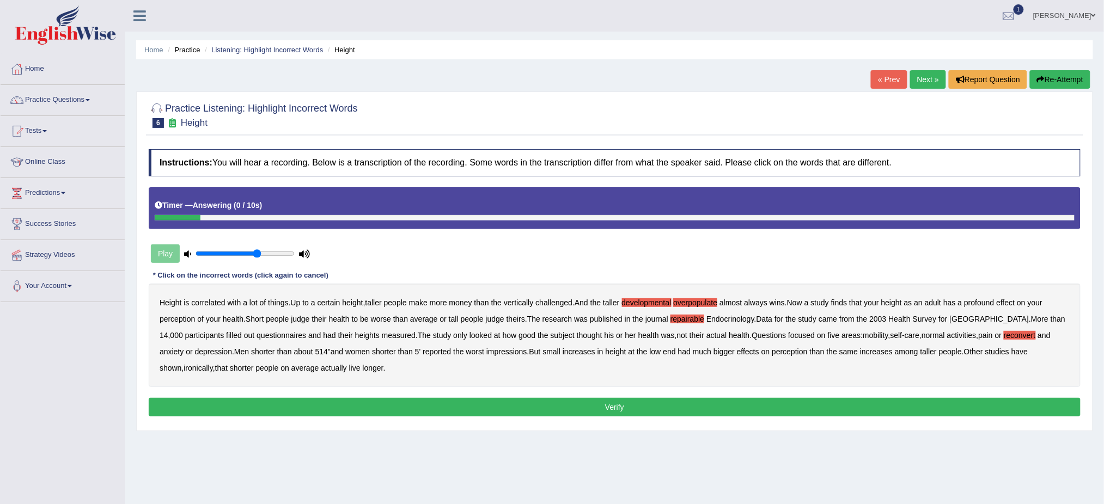
click at [640, 410] on button "Verify" at bounding box center [615, 407] width 932 height 19
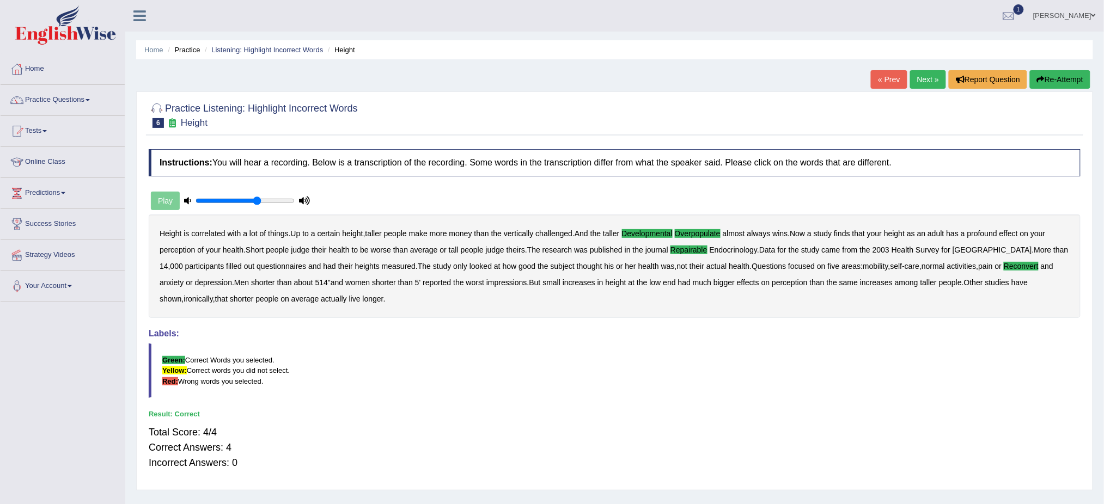
click at [920, 76] on link "Next »" at bounding box center [928, 79] width 36 height 19
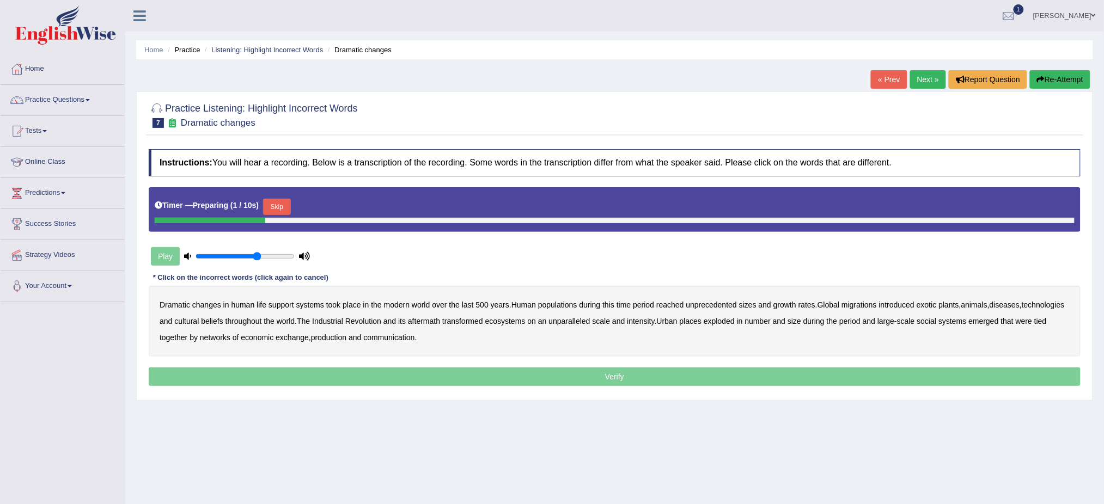
click at [288, 201] on button "Skip" at bounding box center [276, 207] width 27 height 16
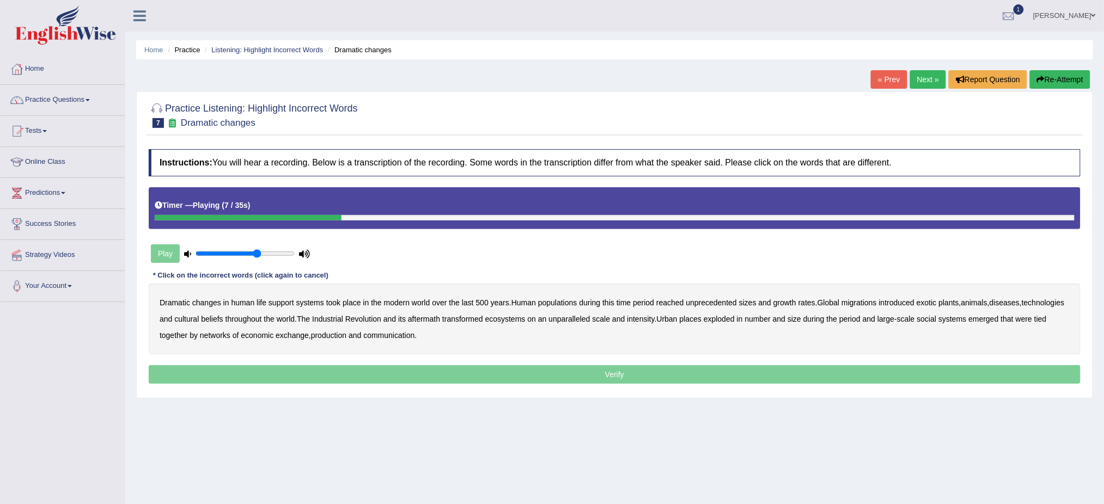
click at [568, 302] on b "populations" at bounding box center [557, 302] width 39 height 9
click at [1016, 303] on b "diseases" at bounding box center [1004, 302] width 30 height 9
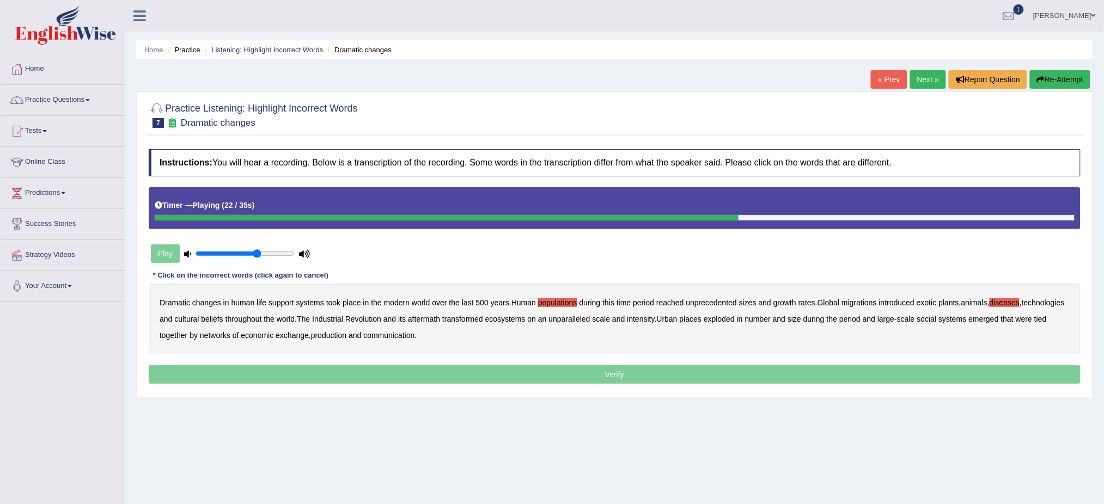
click at [525, 317] on b "ecosystems" at bounding box center [505, 319] width 40 height 9
click at [701, 321] on b "places" at bounding box center [691, 319] width 22 height 9
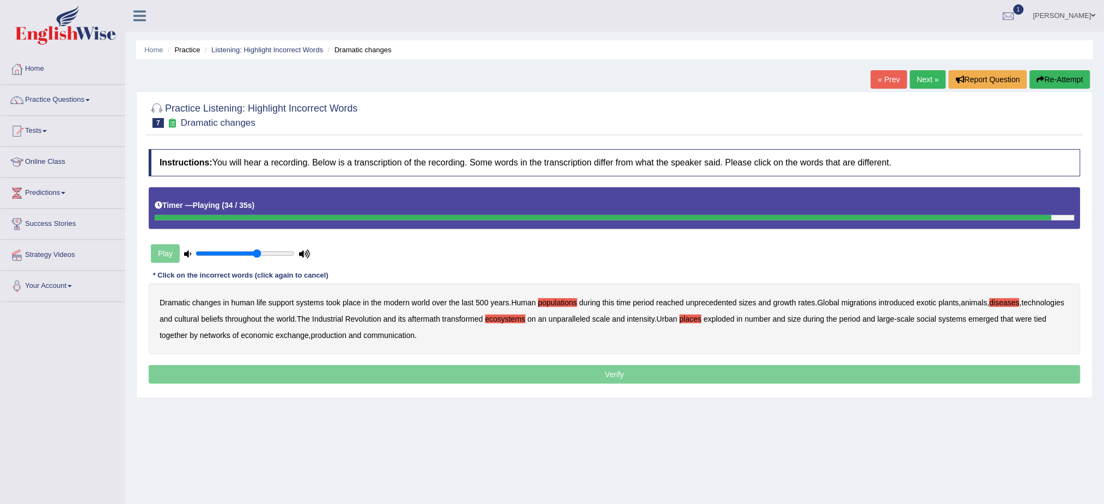
click at [346, 337] on b "production" at bounding box center [328, 335] width 35 height 9
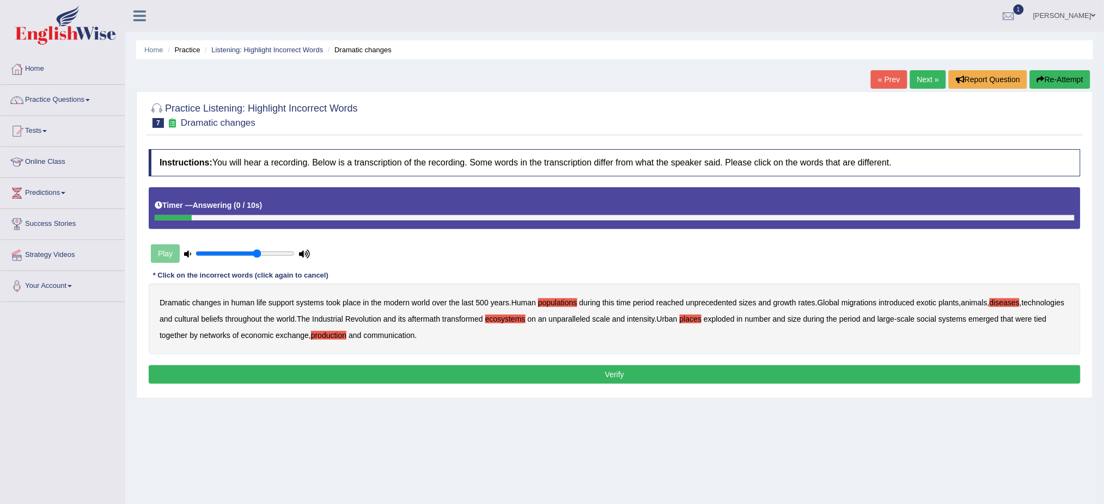
click at [624, 375] on button "Verify" at bounding box center [615, 374] width 932 height 19
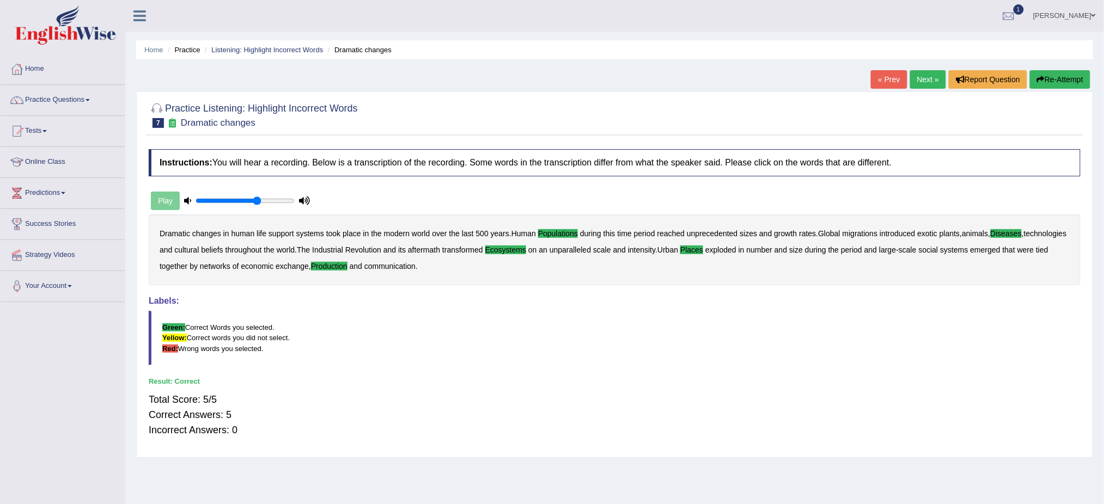
drag, startPoint x: 933, startPoint y: 81, endPoint x: 925, endPoint y: 88, distance: 10.8
click at [933, 81] on link "Next »" at bounding box center [928, 79] width 36 height 19
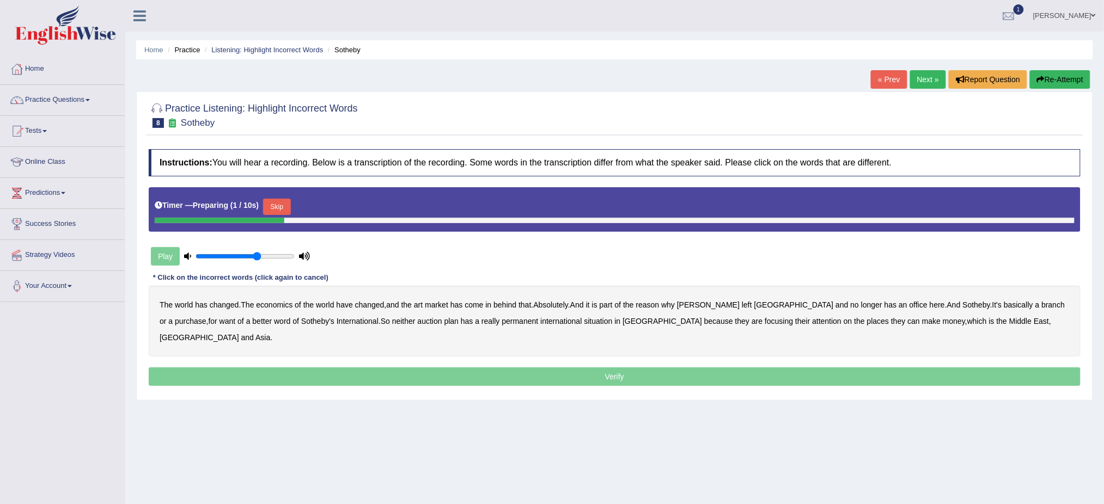
click at [289, 200] on button "Skip" at bounding box center [276, 207] width 27 height 16
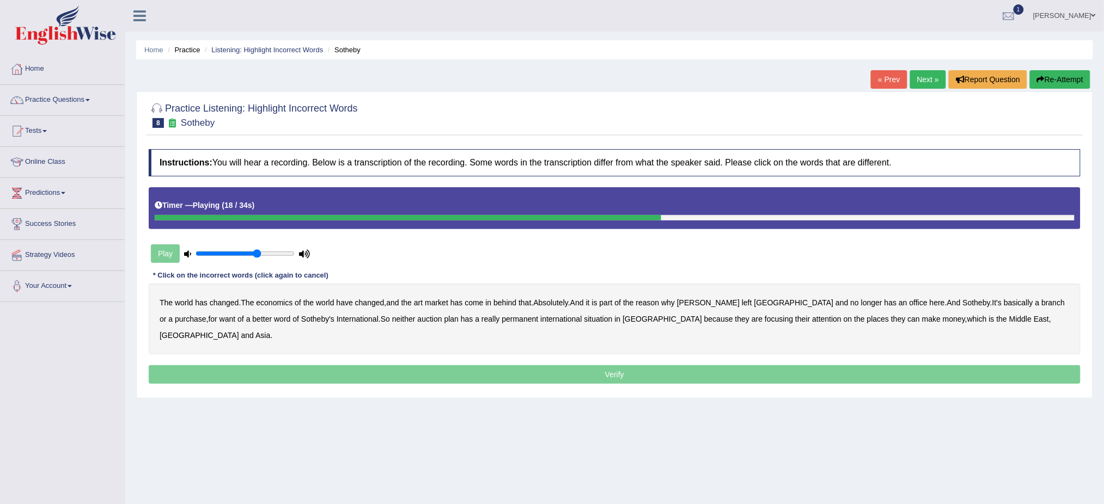
click at [206, 315] on b "purchase" at bounding box center [191, 319] width 32 height 9
click at [399, 323] on div "The world has changed . The economics of the world have changed , and the art m…" at bounding box center [615, 319] width 932 height 71
click at [444, 319] on b "plan" at bounding box center [451, 319] width 14 height 9
click at [584, 316] on b "situation" at bounding box center [598, 319] width 28 height 9
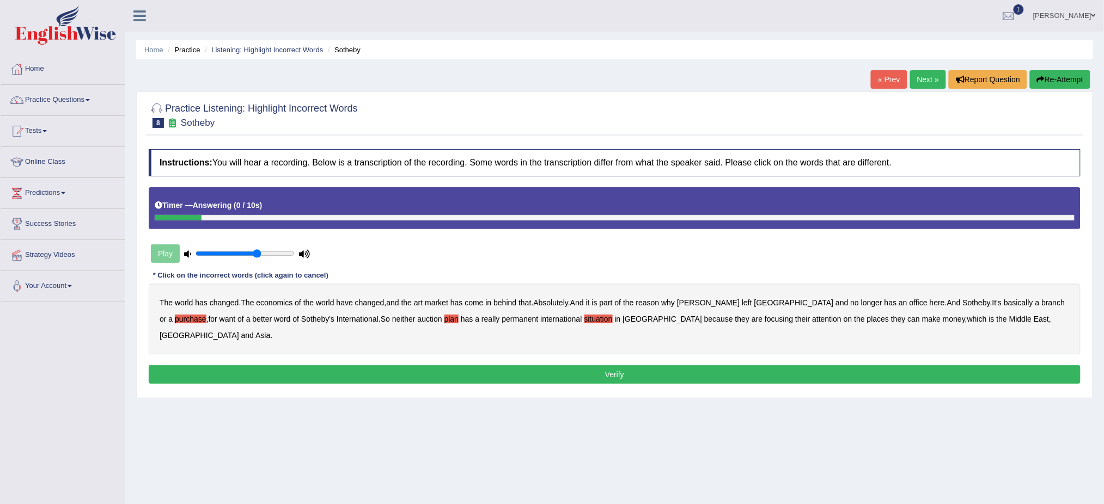
click at [633, 365] on button "Verify" at bounding box center [615, 374] width 932 height 19
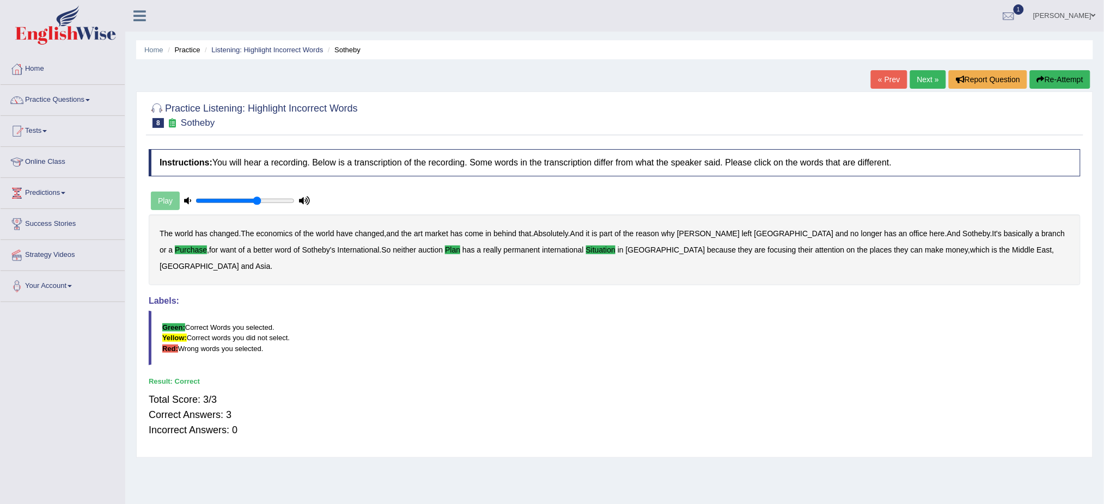
click at [919, 78] on link "Next »" at bounding box center [928, 79] width 36 height 19
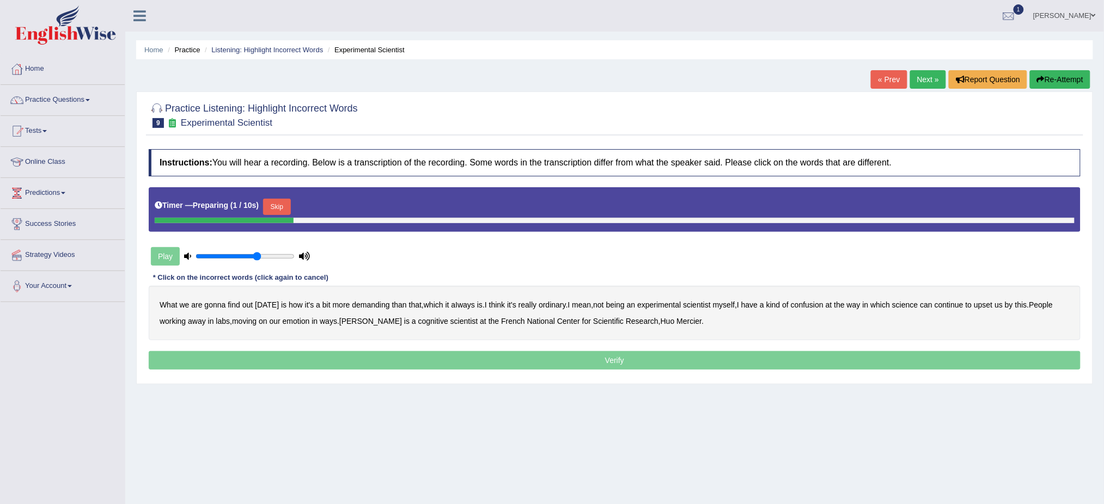
click at [281, 203] on button "Skip" at bounding box center [276, 207] width 27 height 16
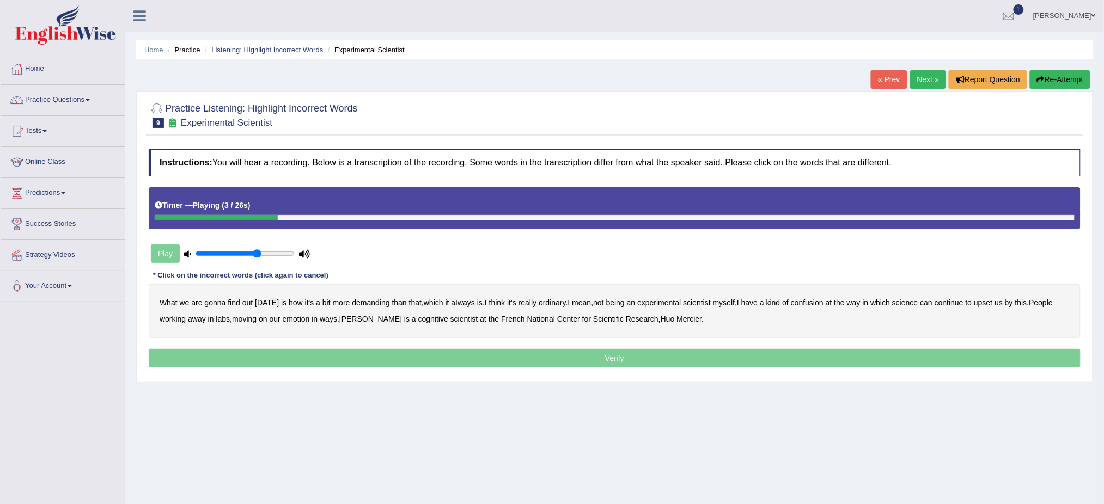
click at [360, 303] on b "demanding" at bounding box center [371, 302] width 38 height 9
click at [549, 301] on b "ordinary" at bounding box center [552, 302] width 27 height 9
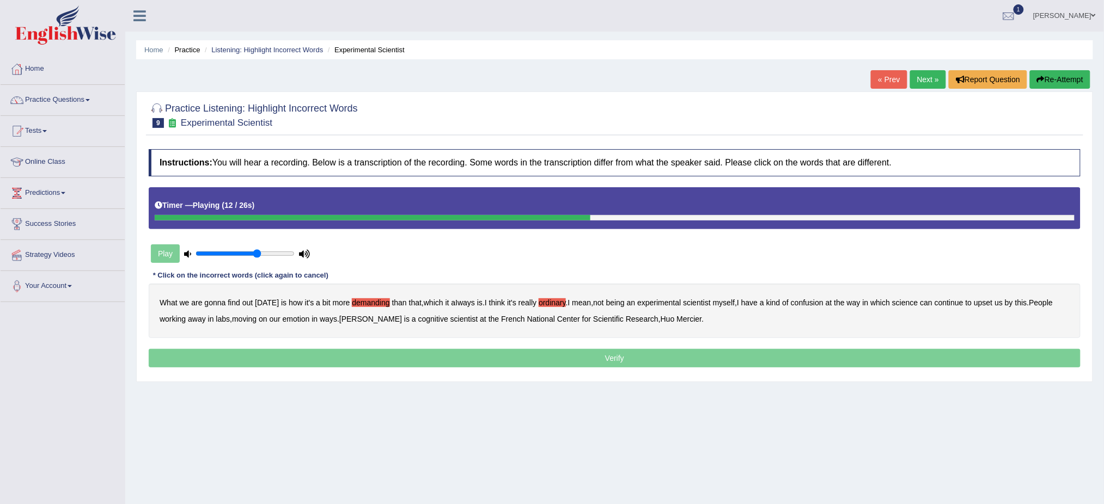
click at [813, 304] on b "confusion" at bounding box center [807, 302] width 33 height 9
click at [989, 302] on b "upset" at bounding box center [983, 302] width 19 height 9
click at [304, 320] on b "emotion" at bounding box center [296, 319] width 27 height 9
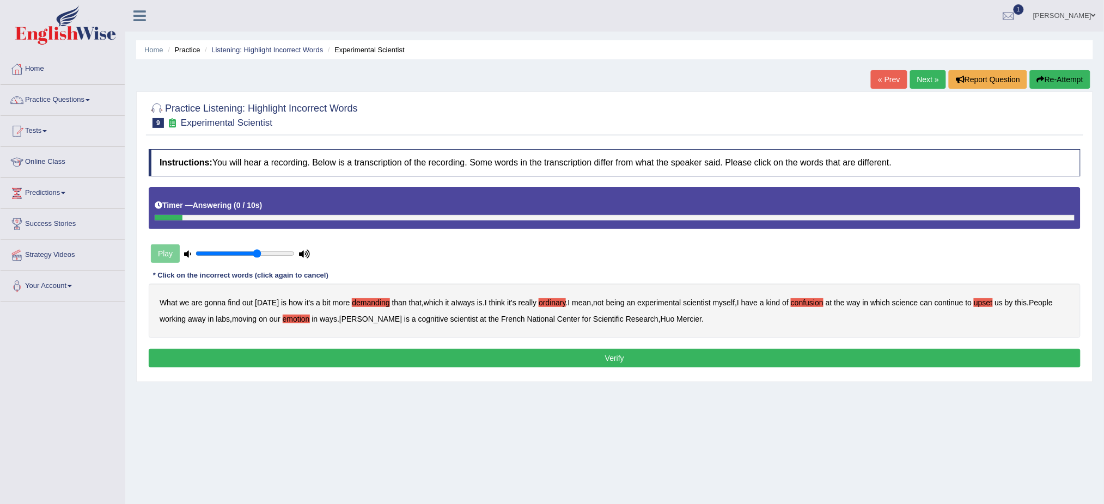
click at [596, 356] on button "Verify" at bounding box center [615, 358] width 932 height 19
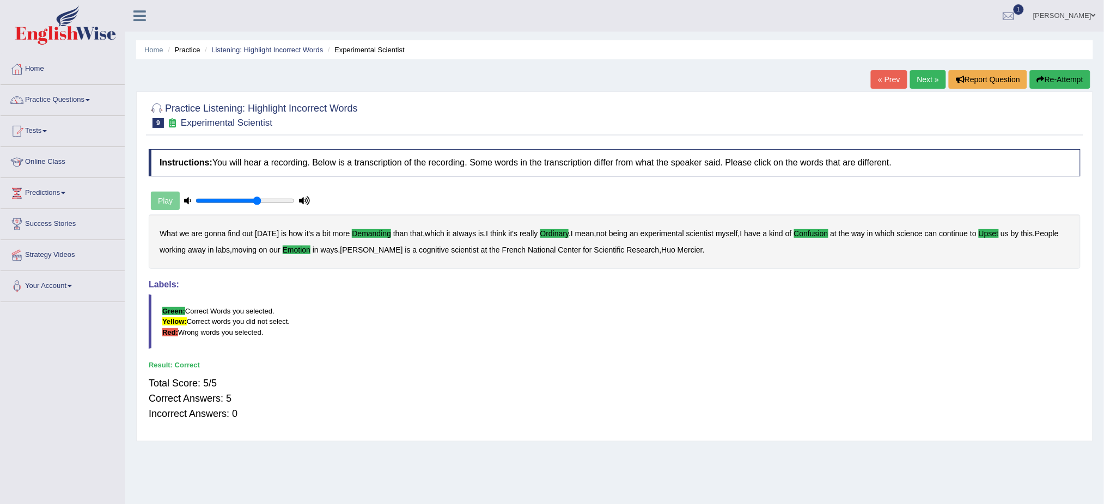
drag, startPoint x: 915, startPoint y: 81, endPoint x: 907, endPoint y: 84, distance: 9.1
click at [915, 81] on link "Next »" at bounding box center [928, 79] width 36 height 19
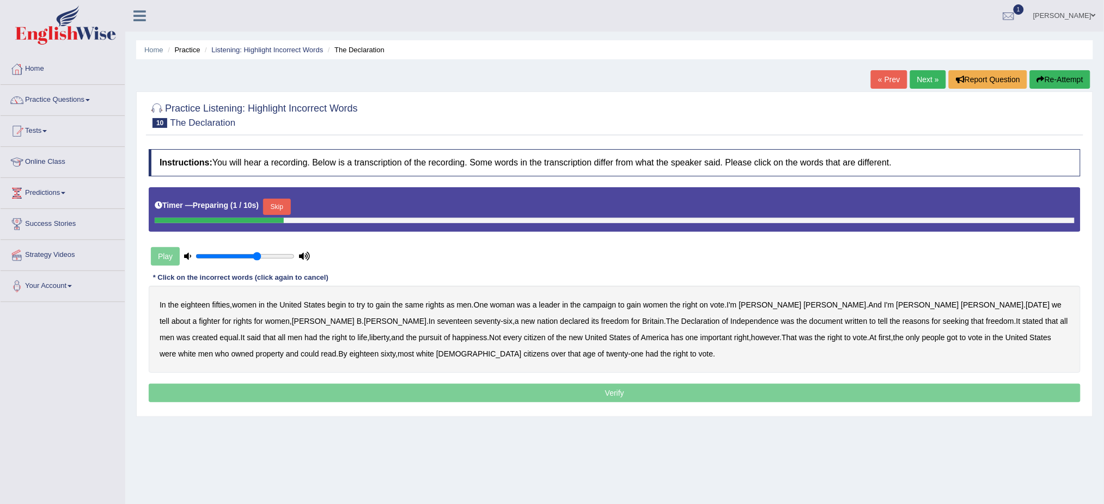
click at [279, 205] on button "Skip" at bounding box center [276, 207] width 27 height 16
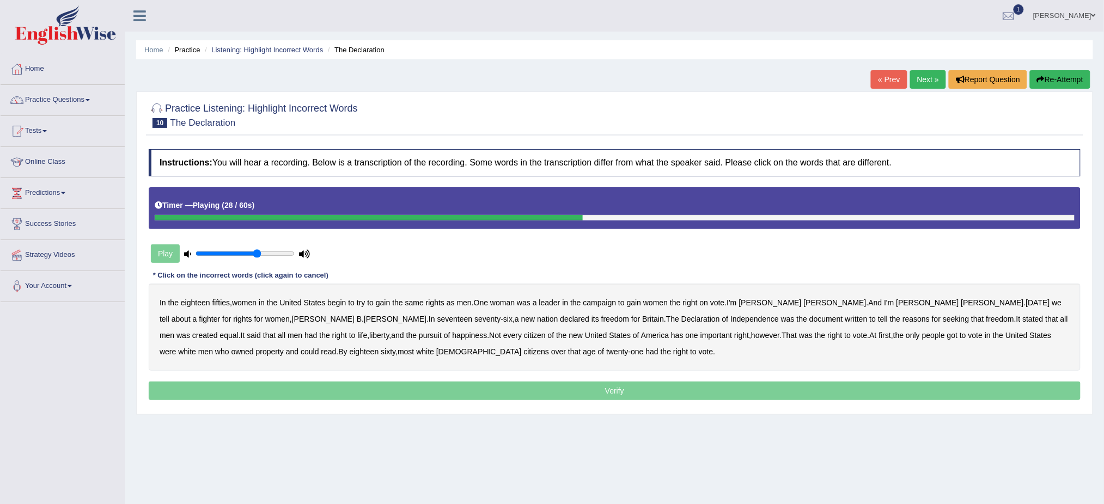
click at [878, 321] on b "tell" at bounding box center [883, 319] width 10 height 9
click at [190, 331] on b "was" at bounding box center [183, 335] width 14 height 9
click at [671, 334] on b "has" at bounding box center [677, 335] width 13 height 9
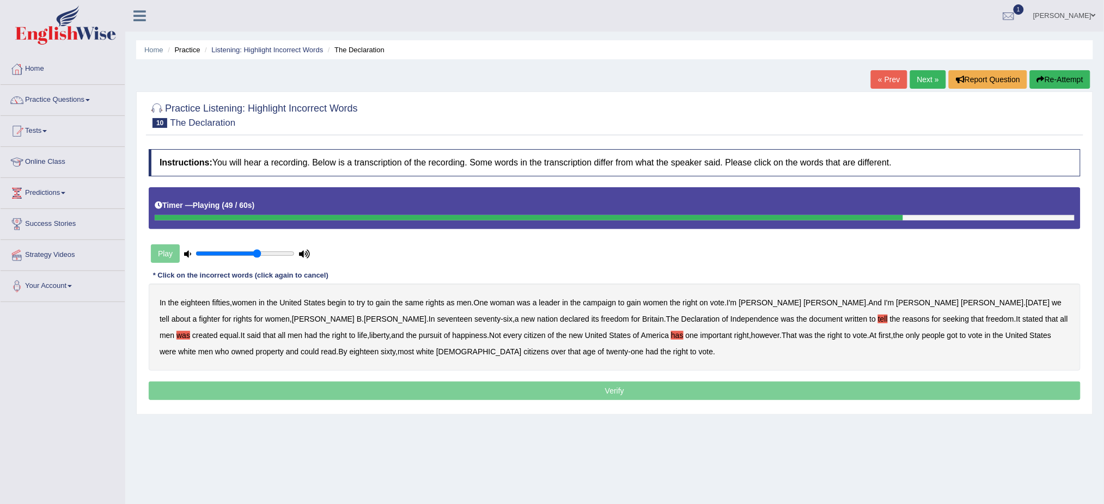
click at [947, 337] on b "got" at bounding box center [952, 335] width 10 height 9
click at [568, 352] on b "that" at bounding box center [574, 351] width 13 height 9
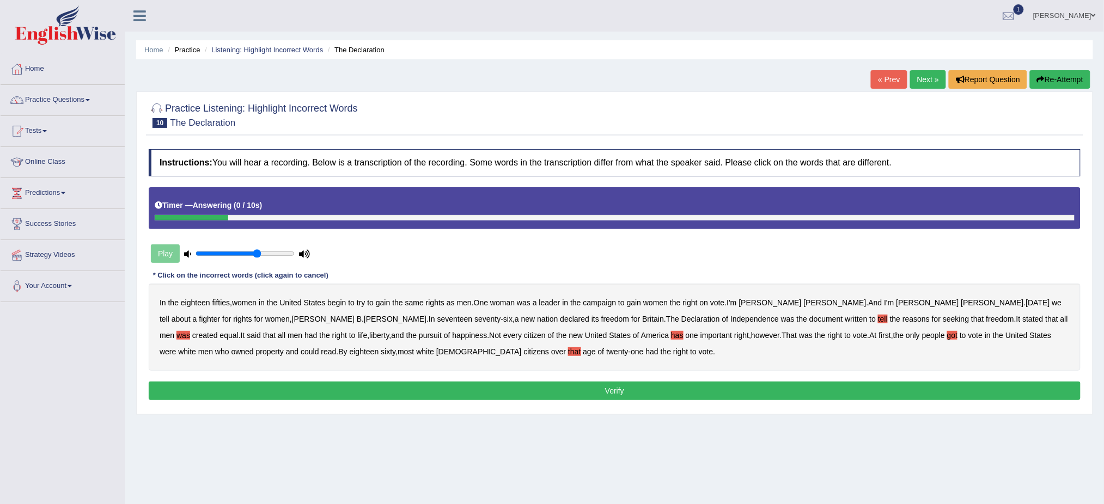
click at [470, 384] on button "Verify" at bounding box center [615, 391] width 932 height 19
